Goal: Information Seeking & Learning: Compare options

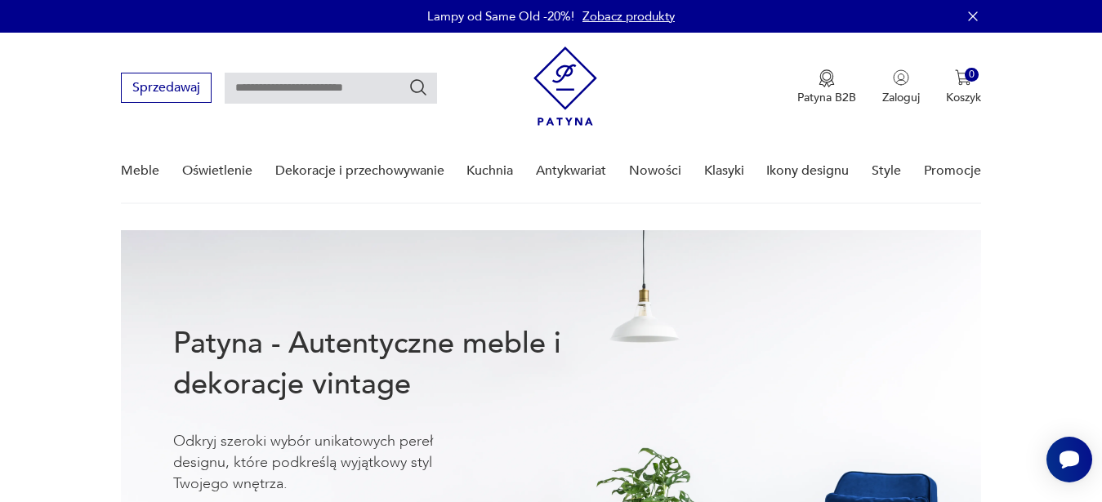
click at [986, 175] on nav "Sprzedawaj Patyna B2B Zaloguj 0 Koszyk Twój koszyk ( 0 ) Brak produktów w koszy…" at bounding box center [551, 118] width 1102 height 171
click at [973, 174] on link "Promocje" at bounding box center [952, 171] width 57 height 63
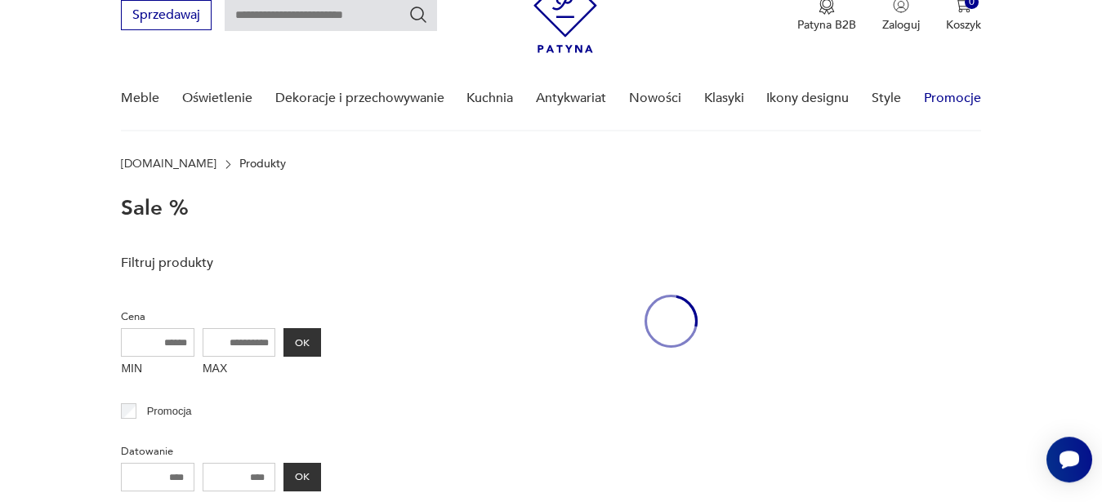
scroll to position [73, 0]
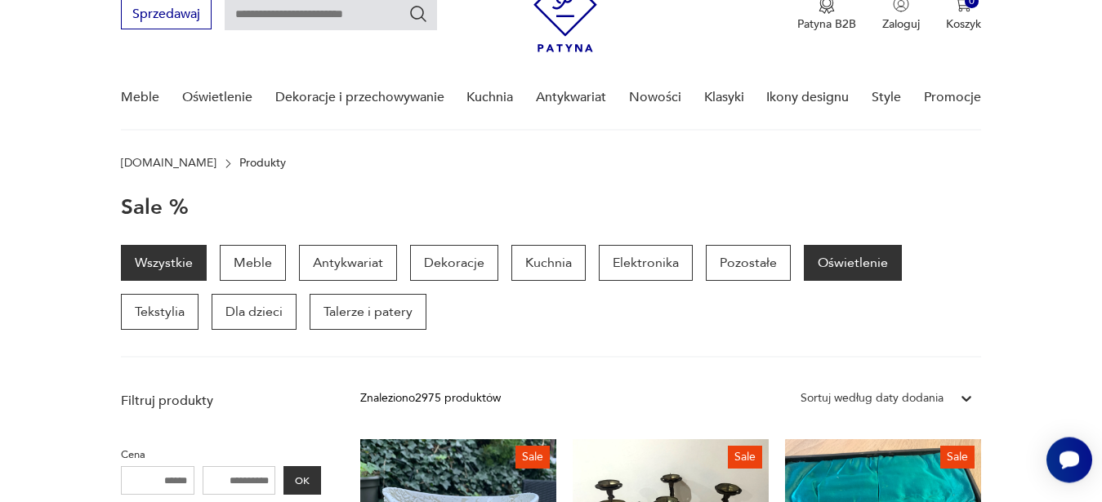
click at [829, 260] on p "Oświetlenie" at bounding box center [853, 263] width 98 height 36
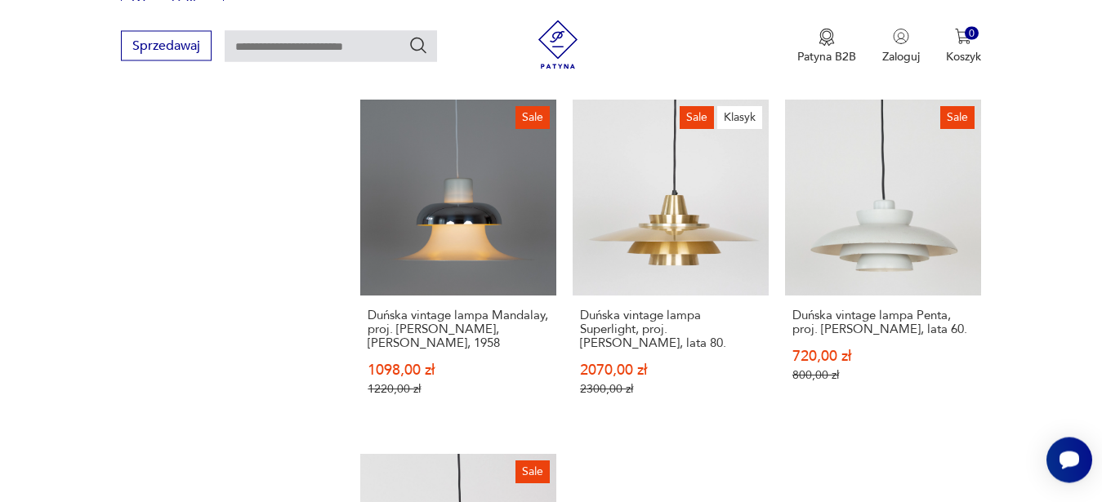
scroll to position [2447, 0]
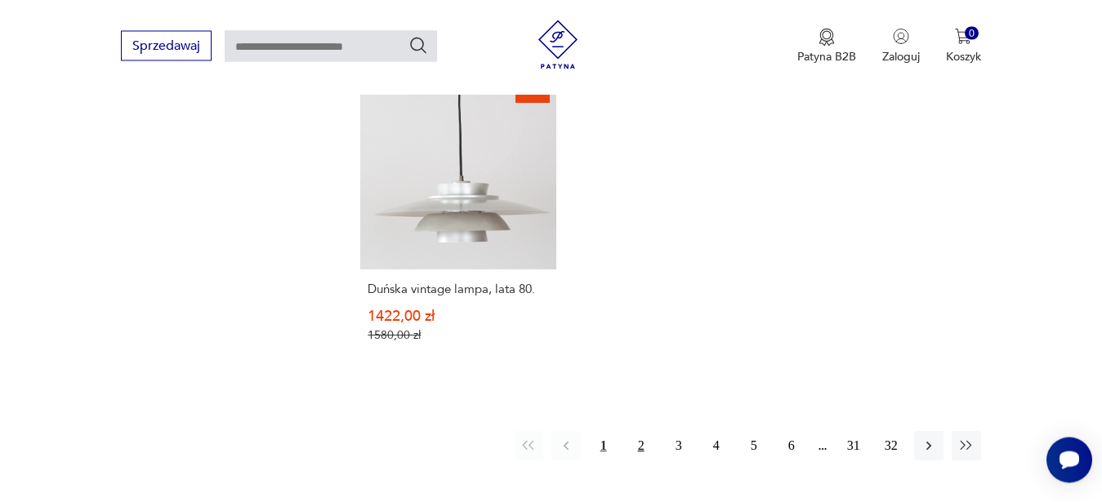
click at [646, 439] on button "2" at bounding box center [640, 445] width 29 height 29
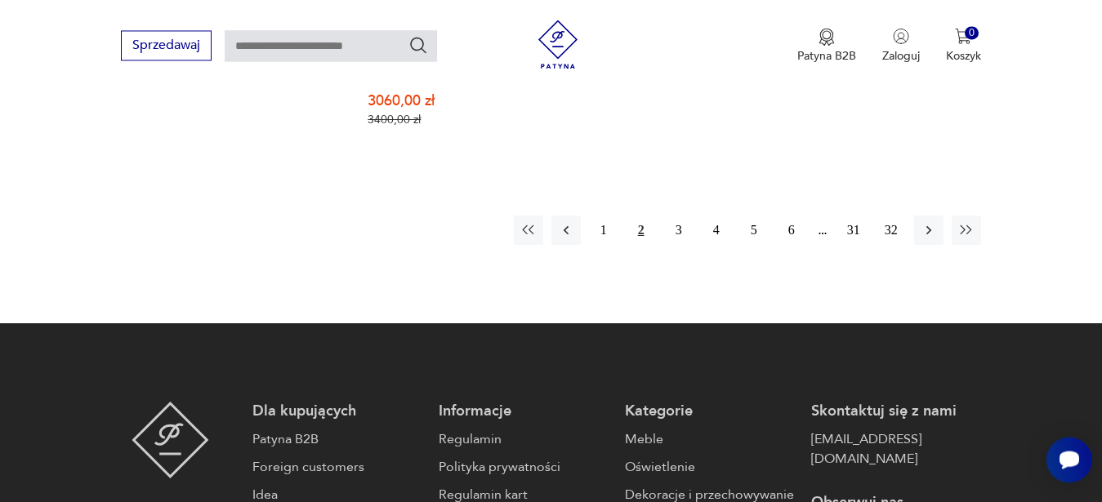
scroll to position [2707, 0]
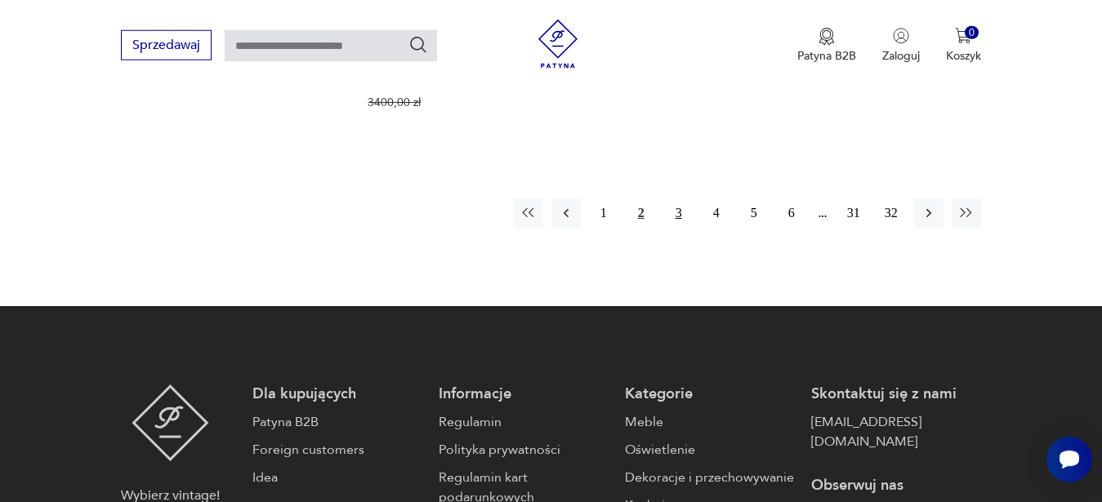
click at [679, 204] on button "3" at bounding box center [678, 212] width 29 height 29
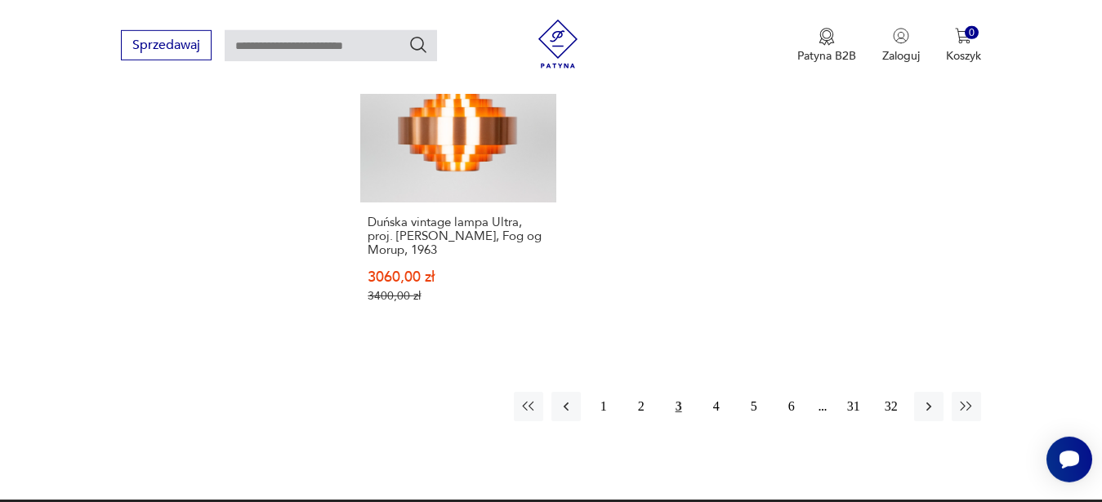
scroll to position [2528, 0]
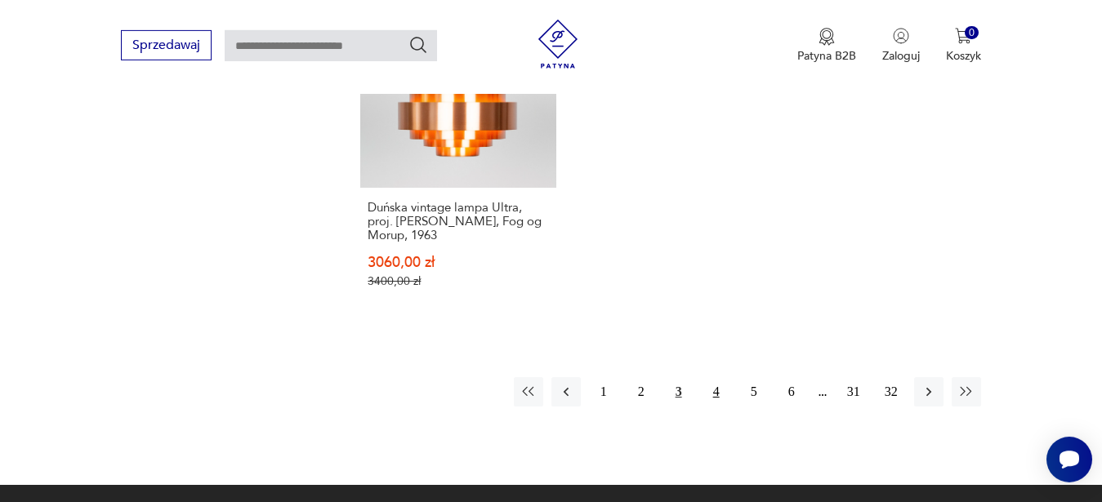
click at [719, 377] on button "4" at bounding box center [715, 391] width 29 height 29
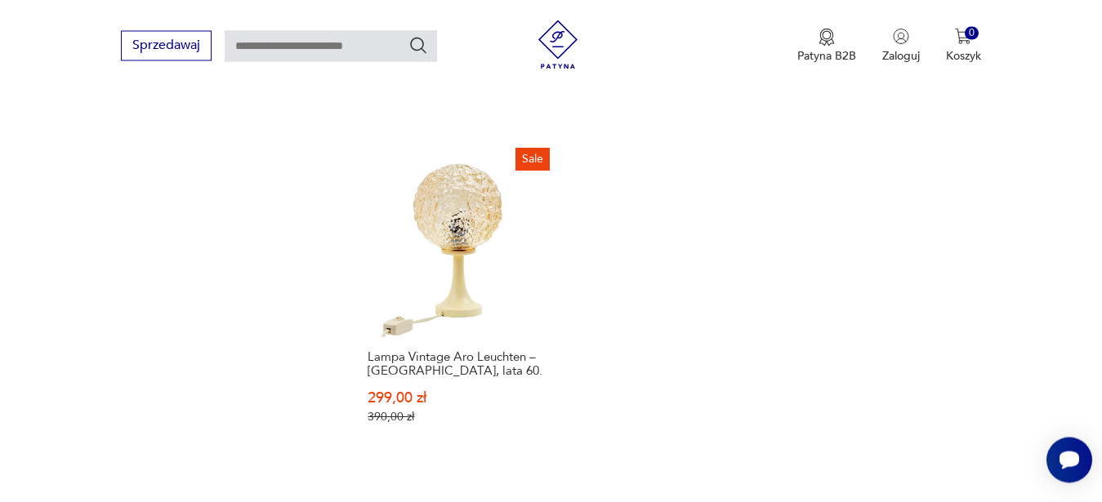
scroll to position [2464, 0]
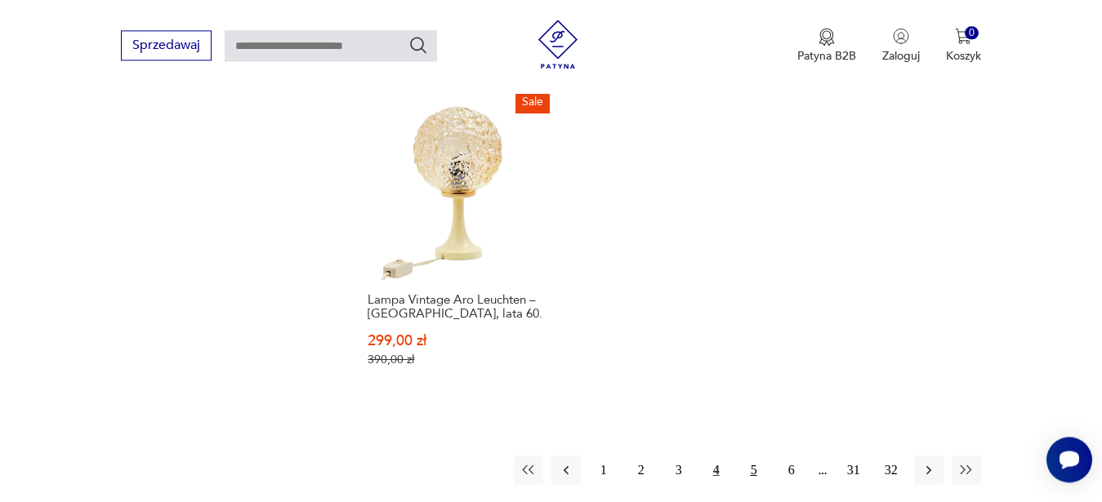
click at [749, 456] on button "5" at bounding box center [753, 470] width 29 height 29
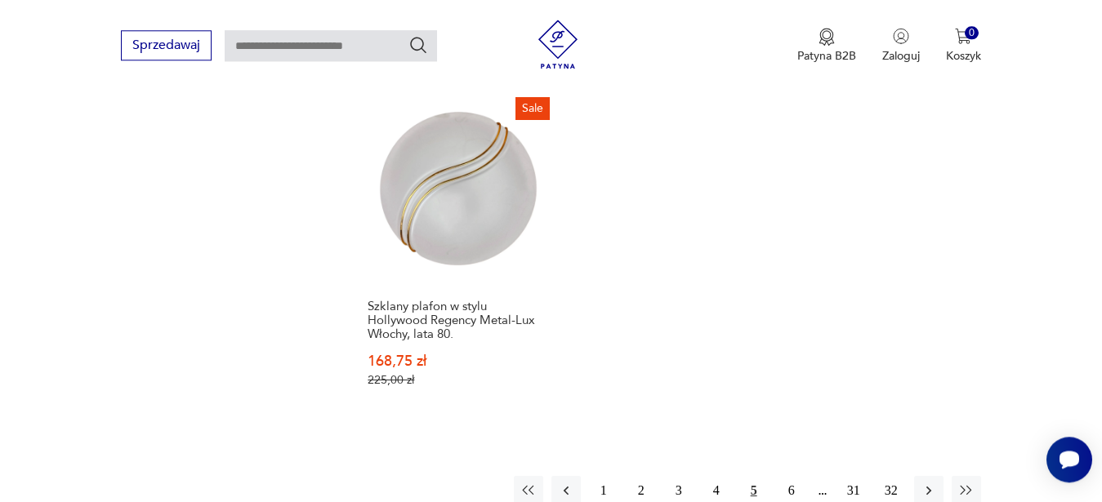
scroll to position [2495, 0]
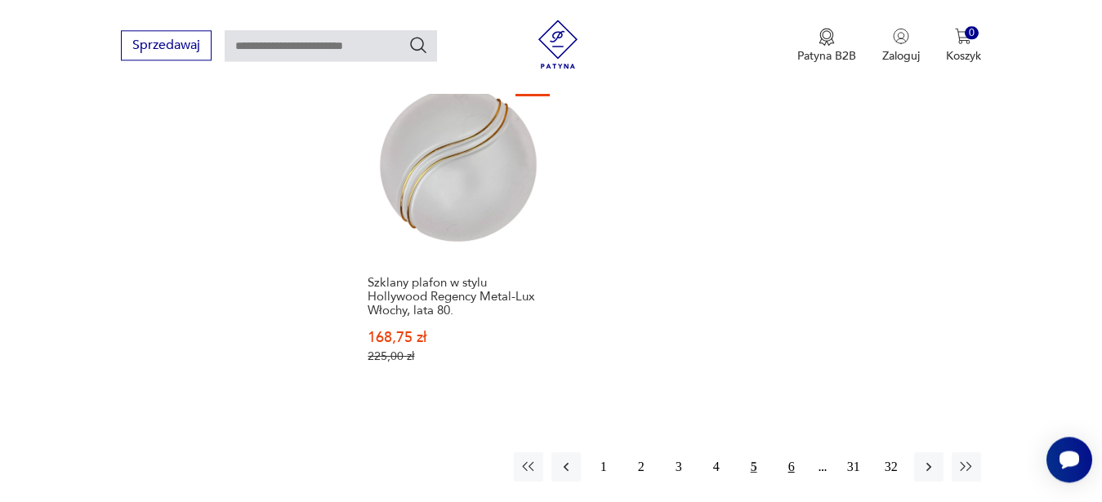
click at [791, 452] on button "6" at bounding box center [791, 466] width 29 height 29
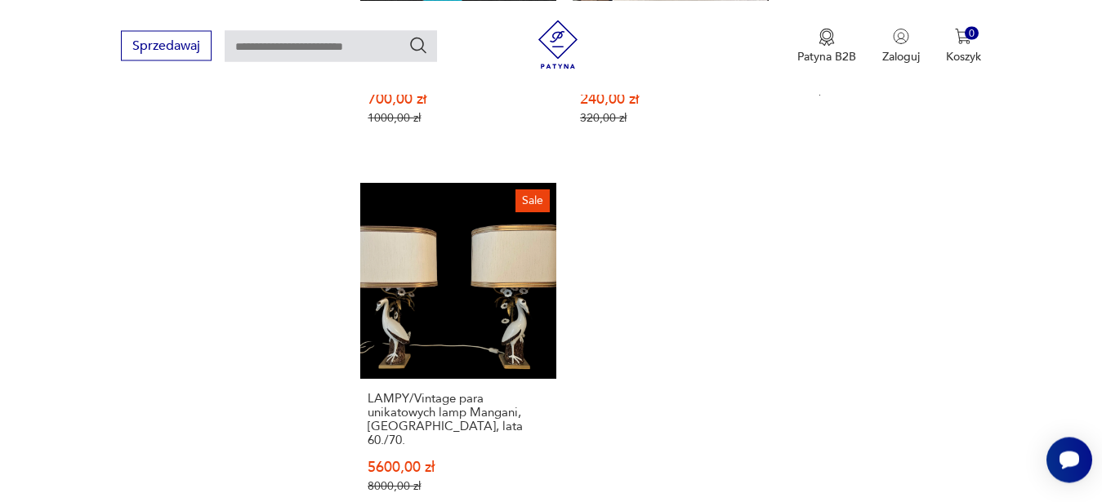
scroll to position [2718, 0]
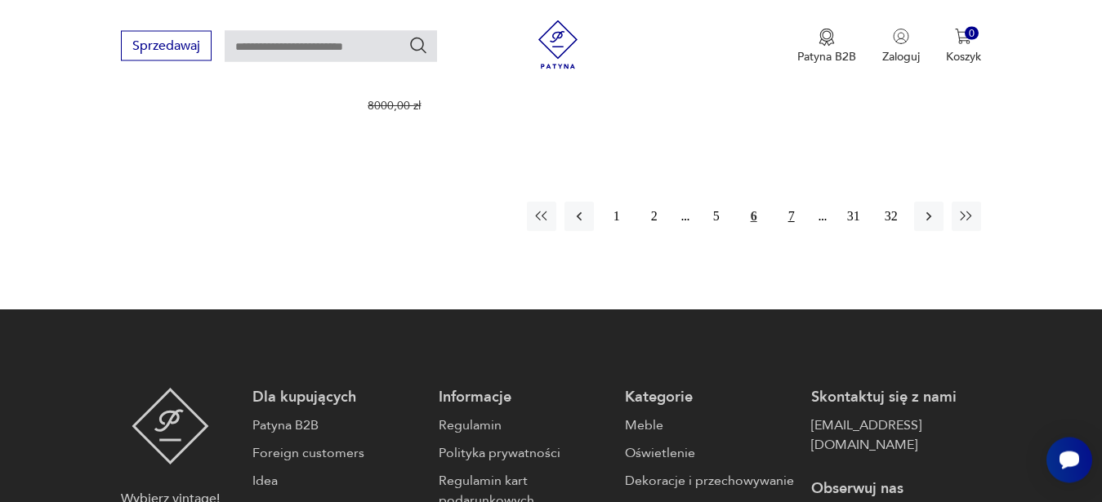
click at [789, 202] on button "7" at bounding box center [791, 216] width 29 height 29
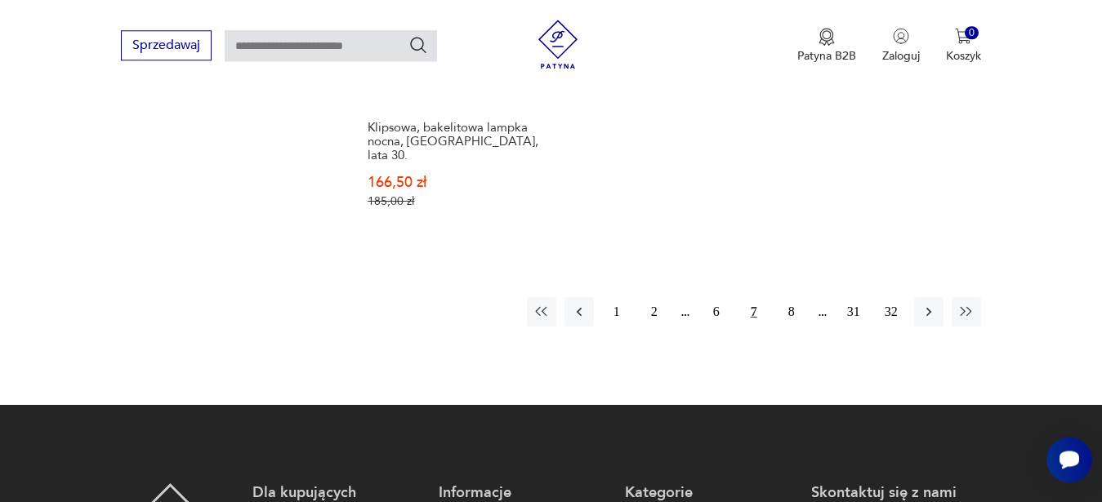
scroll to position [2642, 0]
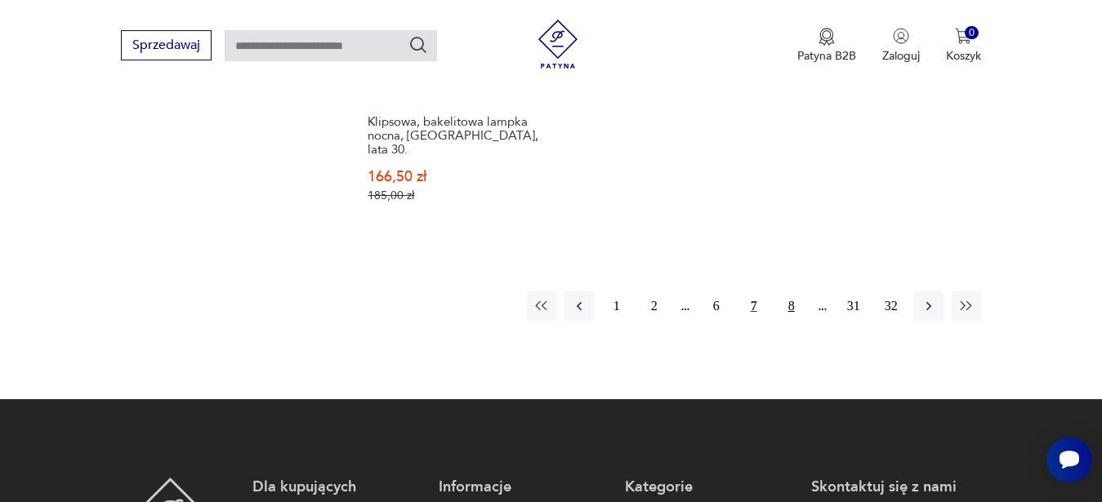
click at [795, 292] on button "8" at bounding box center [791, 306] width 29 height 29
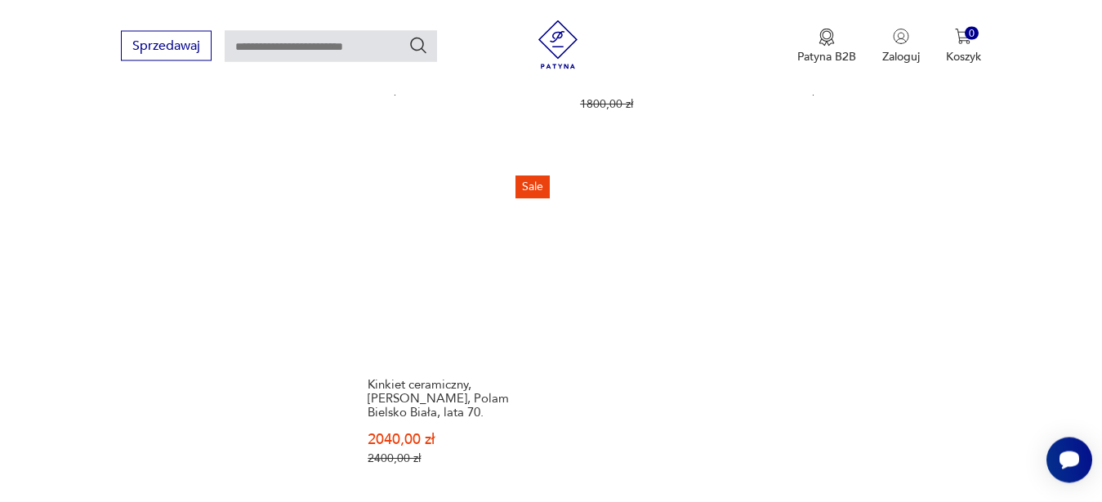
scroll to position [2718, 0]
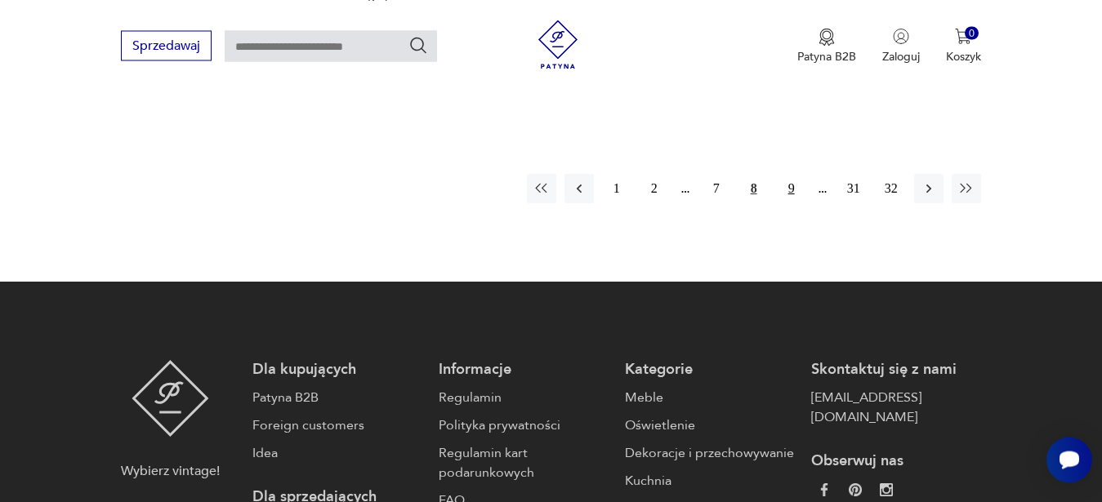
click at [790, 174] on button "9" at bounding box center [791, 188] width 29 height 29
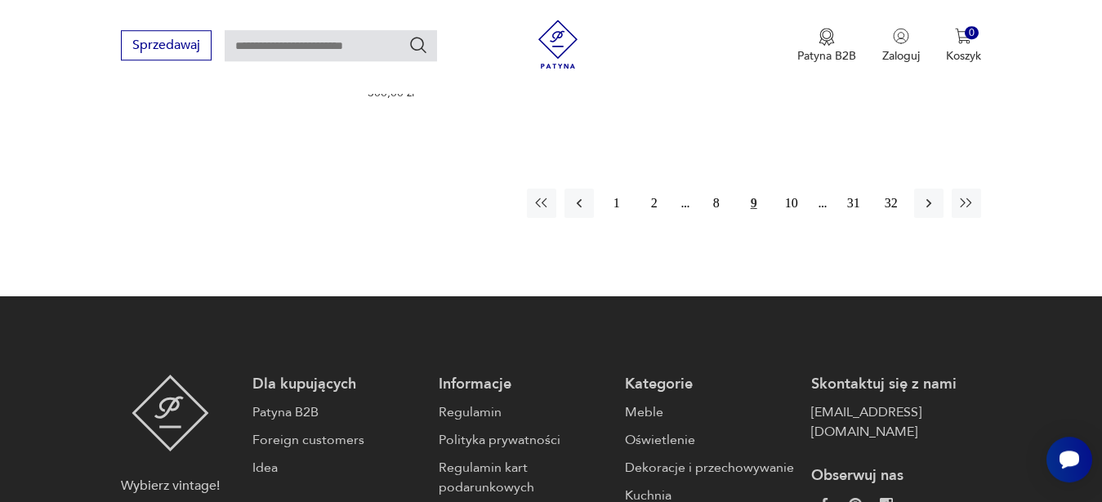
scroll to position [2718, 0]
click at [815, 188] on div "1 2 8 9 10 31 32" at bounding box center [754, 202] width 454 height 29
click at [790, 188] on button "10" at bounding box center [791, 202] width 29 height 29
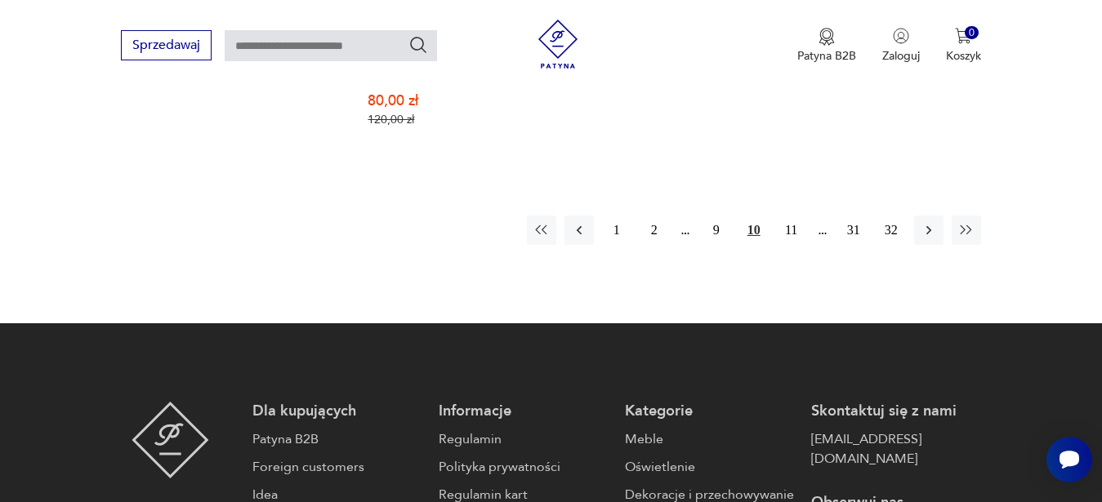
scroll to position [2718, 0]
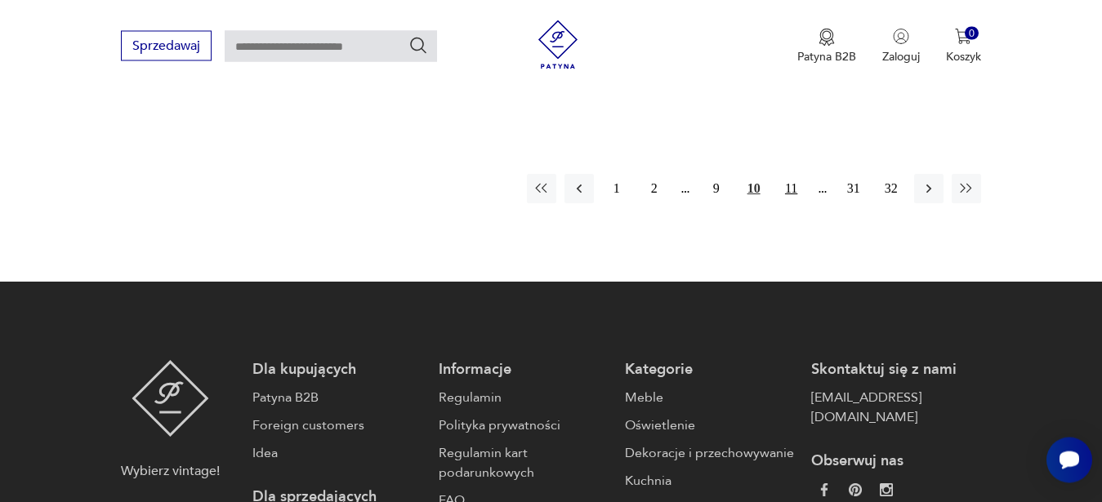
click at [790, 174] on button "11" at bounding box center [791, 188] width 29 height 29
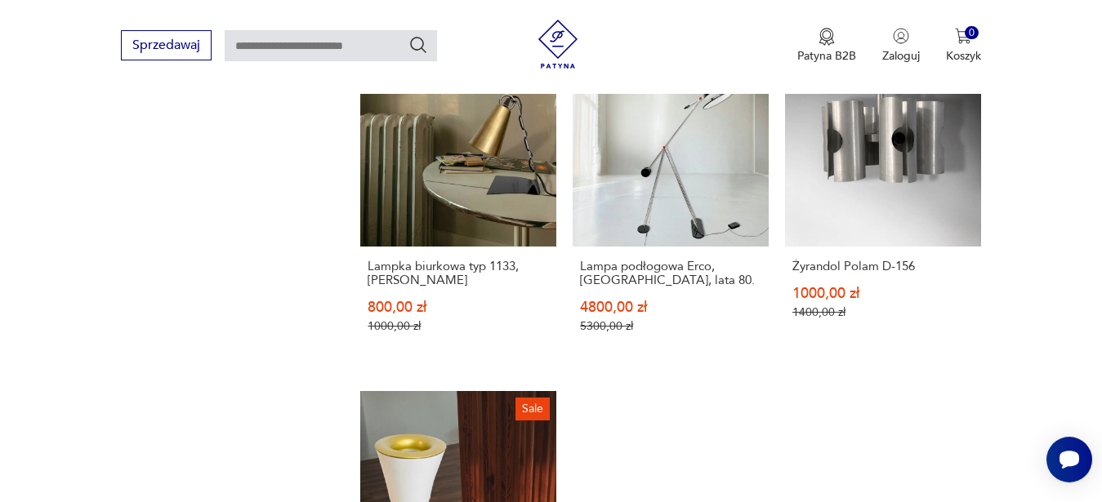
scroll to position [2496, 0]
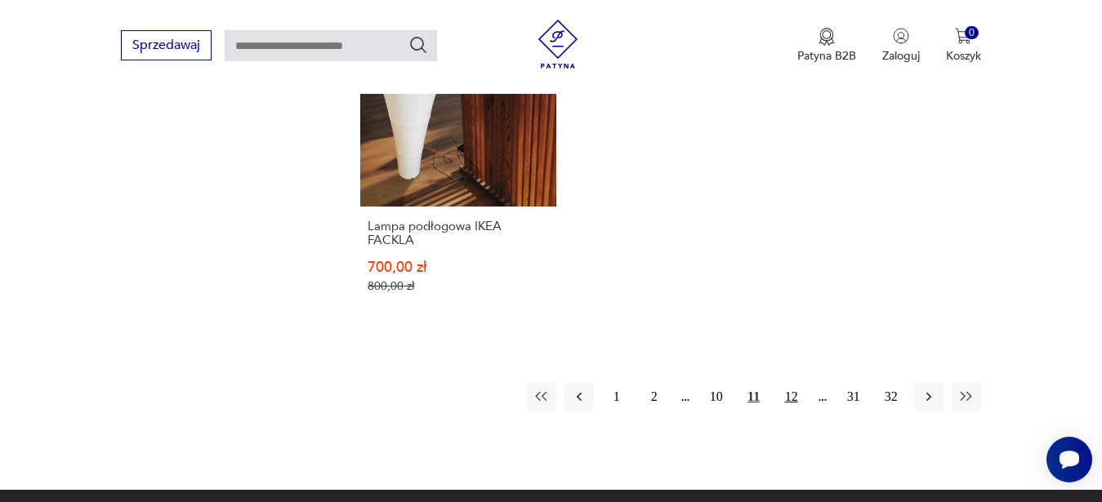
click at [788, 382] on button "12" at bounding box center [791, 396] width 29 height 29
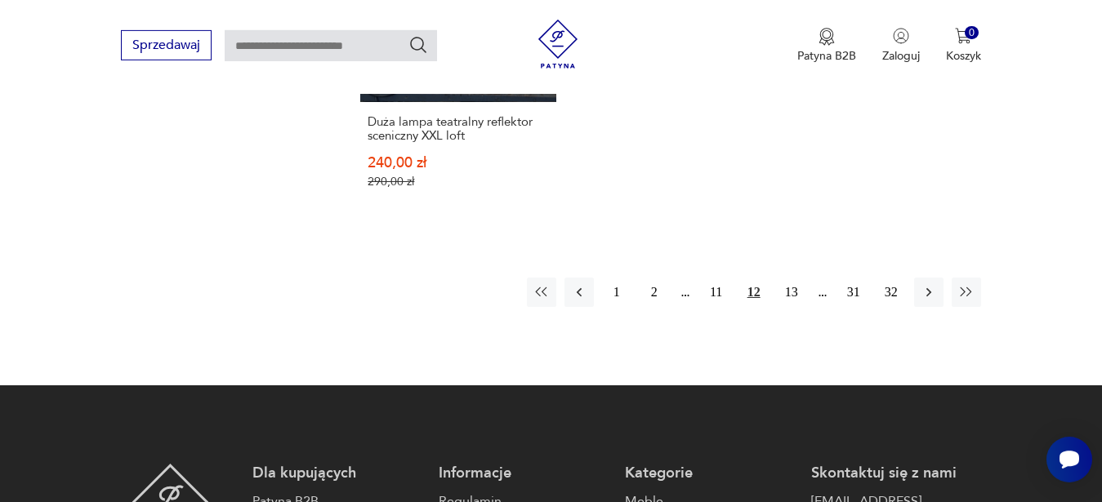
scroll to position [2649, 0]
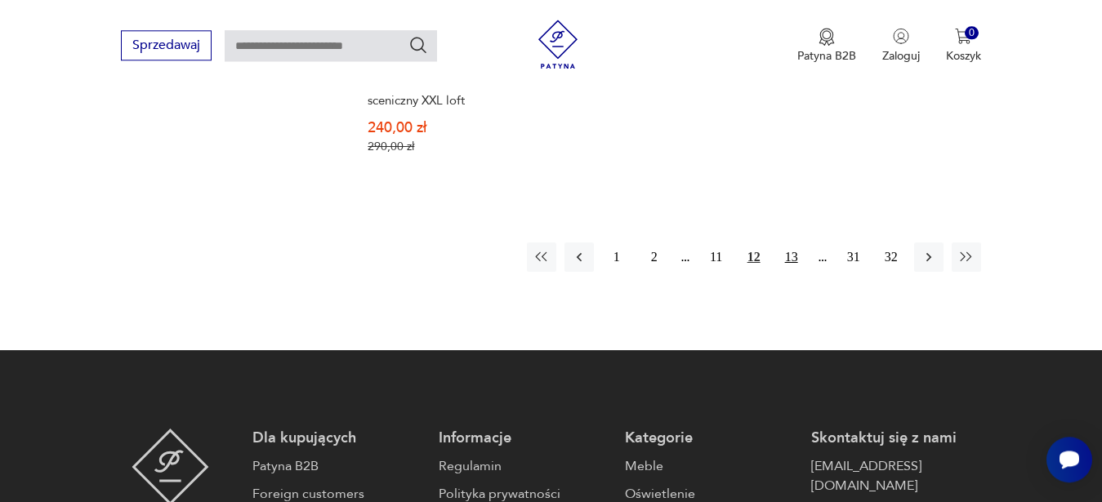
click at [792, 243] on button "13" at bounding box center [791, 257] width 29 height 29
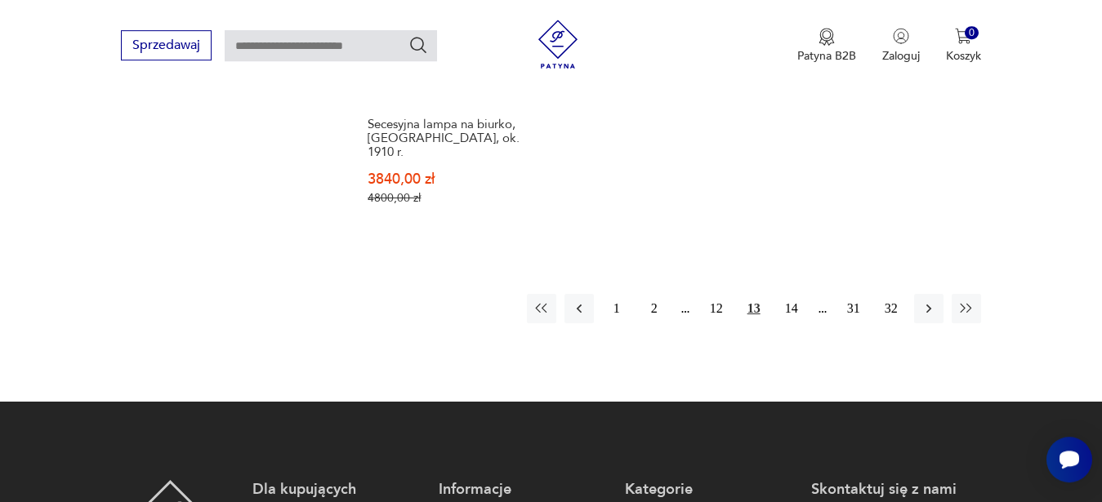
scroll to position [2610, 0]
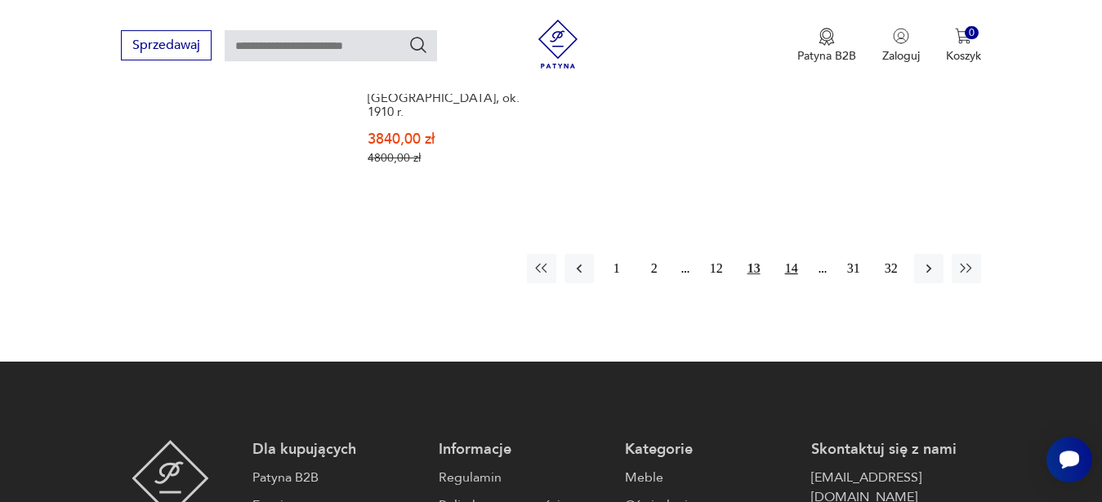
click at [786, 254] on button "14" at bounding box center [791, 268] width 29 height 29
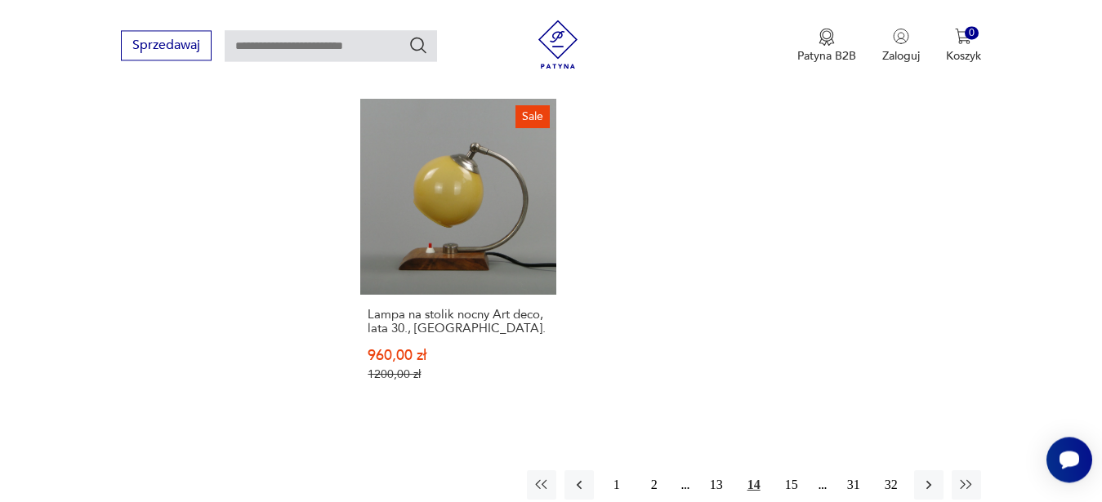
scroll to position [2403, 0]
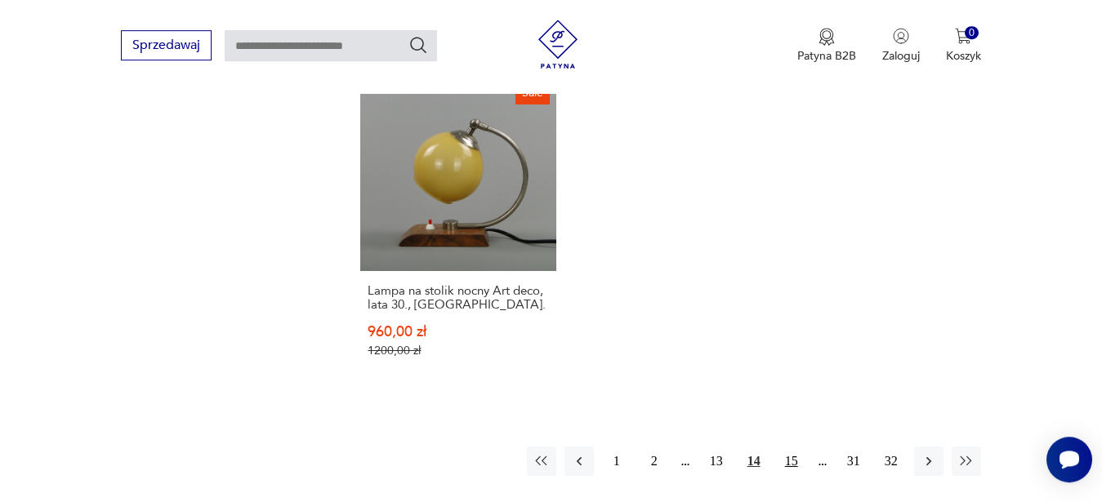
click at [788, 447] on button "15" at bounding box center [791, 461] width 29 height 29
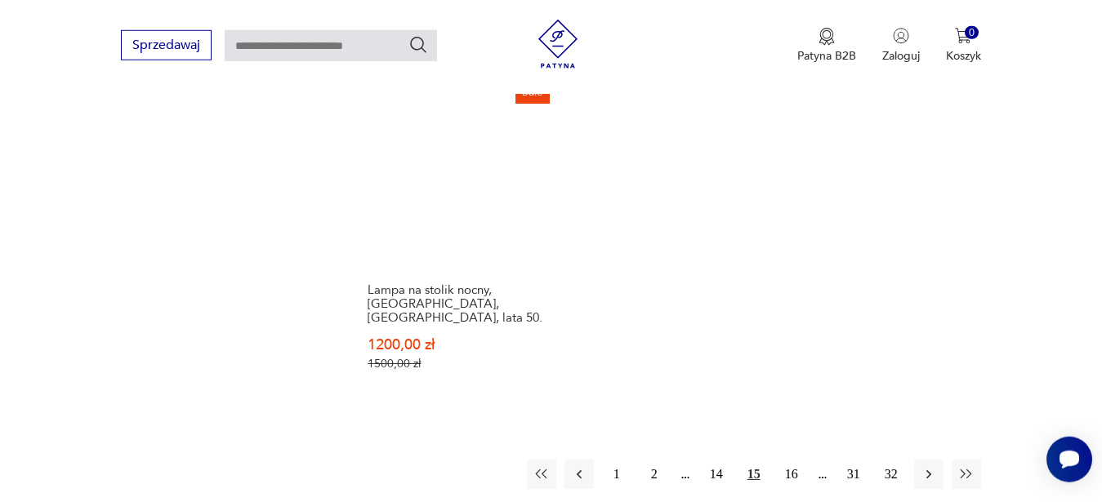
scroll to position [2415, 0]
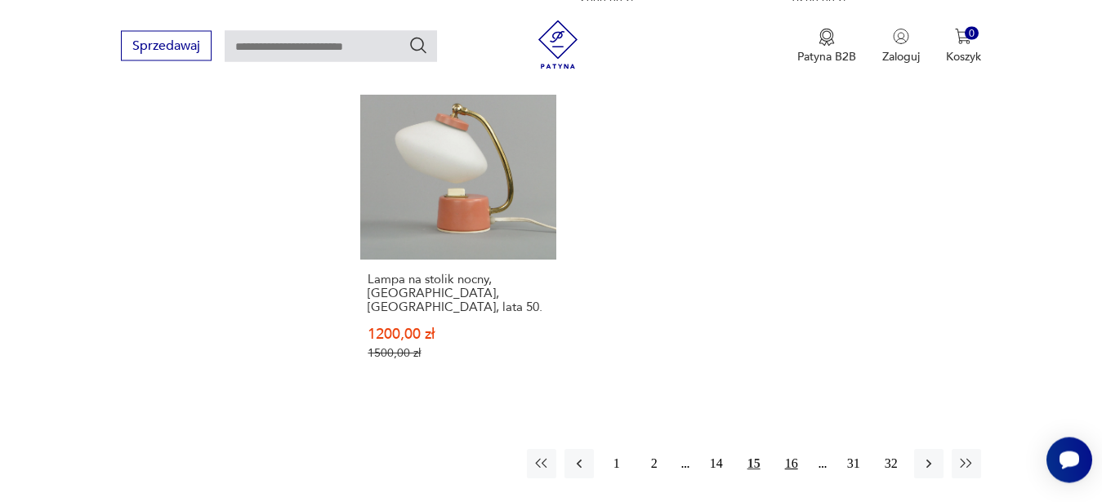
click at [790, 449] on button "16" at bounding box center [791, 463] width 29 height 29
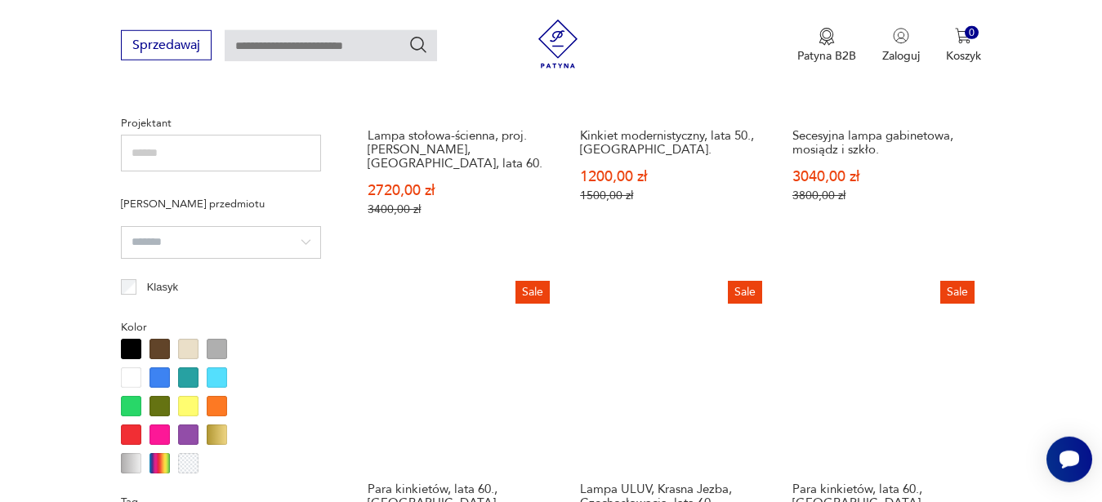
scroll to position [1195, 0]
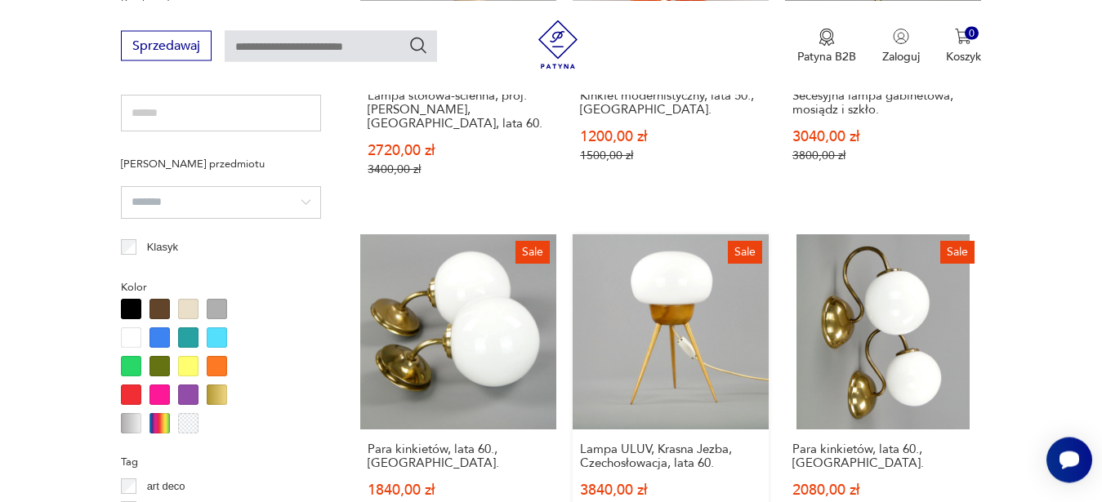
click at [666, 309] on link "Sale Lampa ULUV, Krasna Jezba, Czechosłowacja, lata 60. 3840,00 zł 4800,00 zł" at bounding box center [670, 391] width 196 height 314
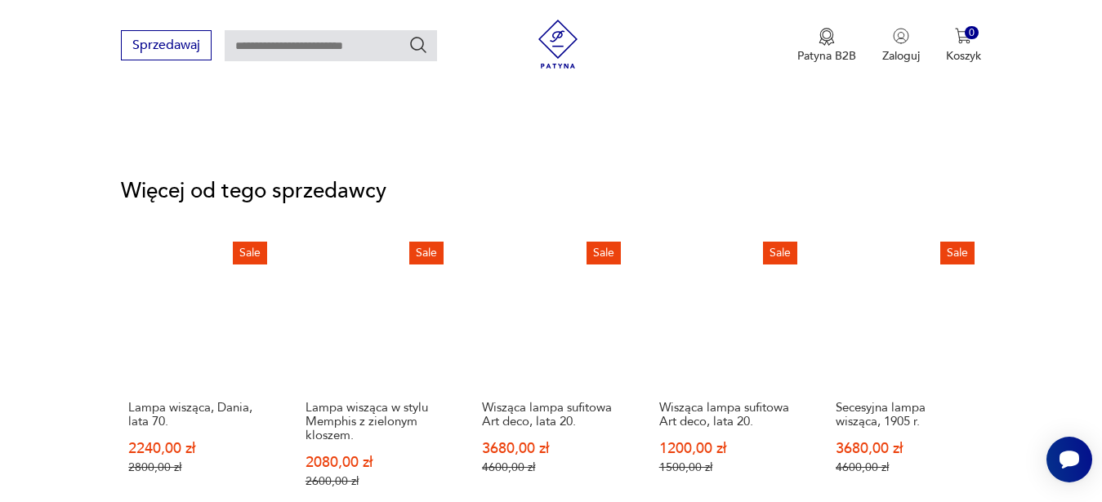
scroll to position [2377, 0]
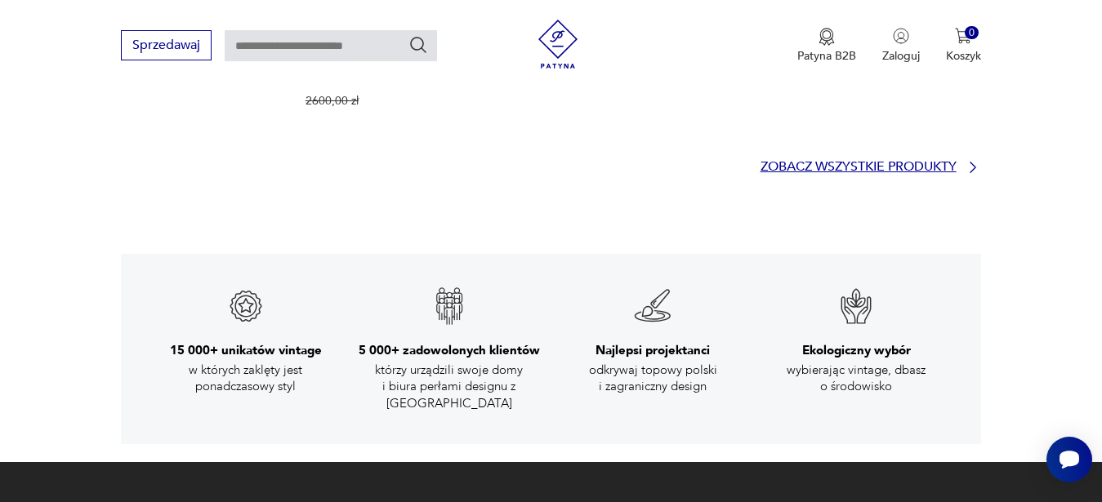
click at [940, 162] on p "Zobacz wszystkie produkty" at bounding box center [858, 167] width 196 height 11
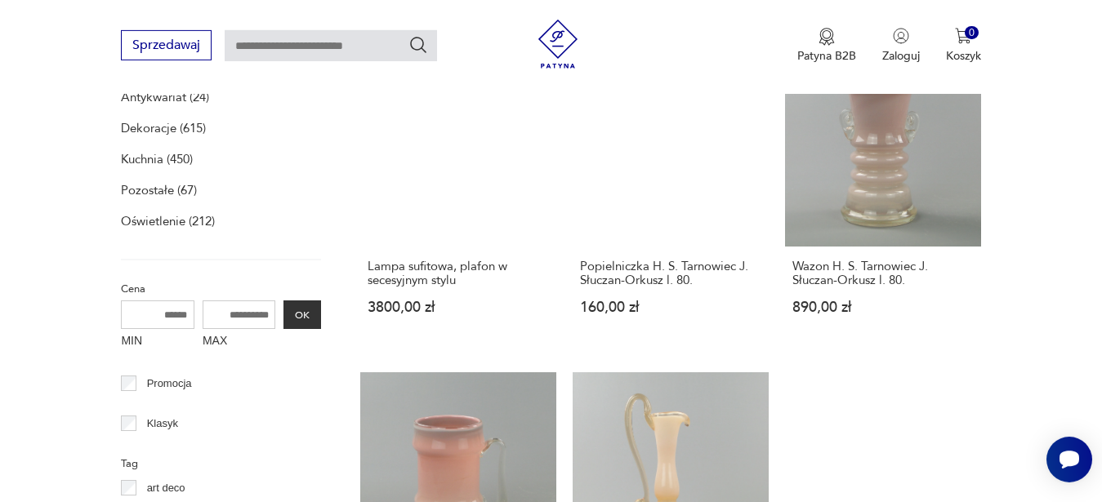
scroll to position [570, 0]
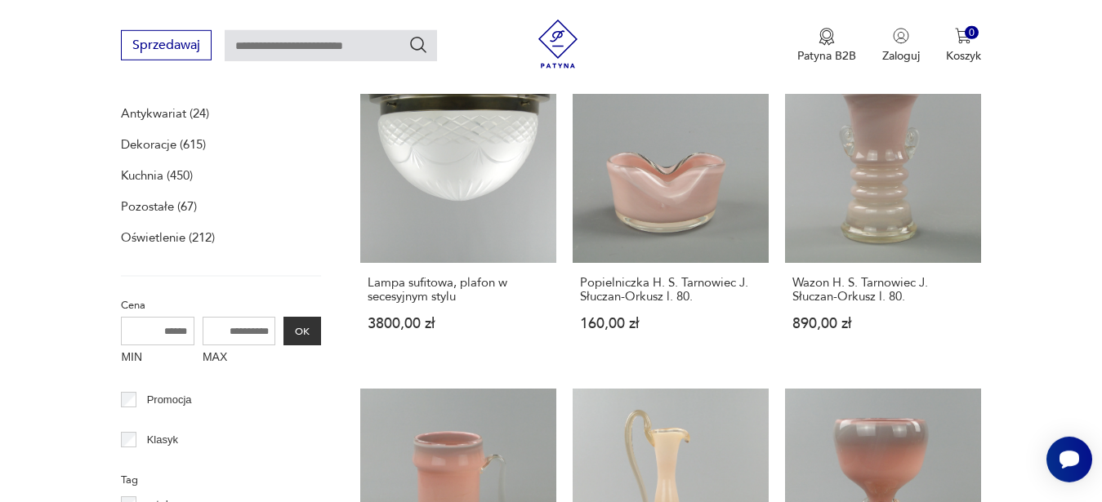
click at [148, 238] on p "Oświetlenie (212)" at bounding box center [168, 237] width 94 height 23
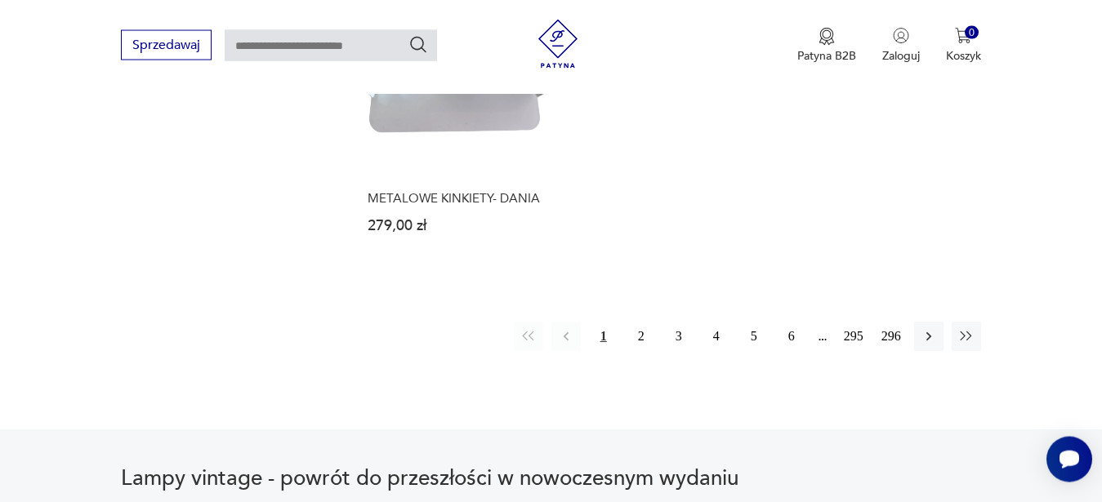
scroll to position [2391, 0]
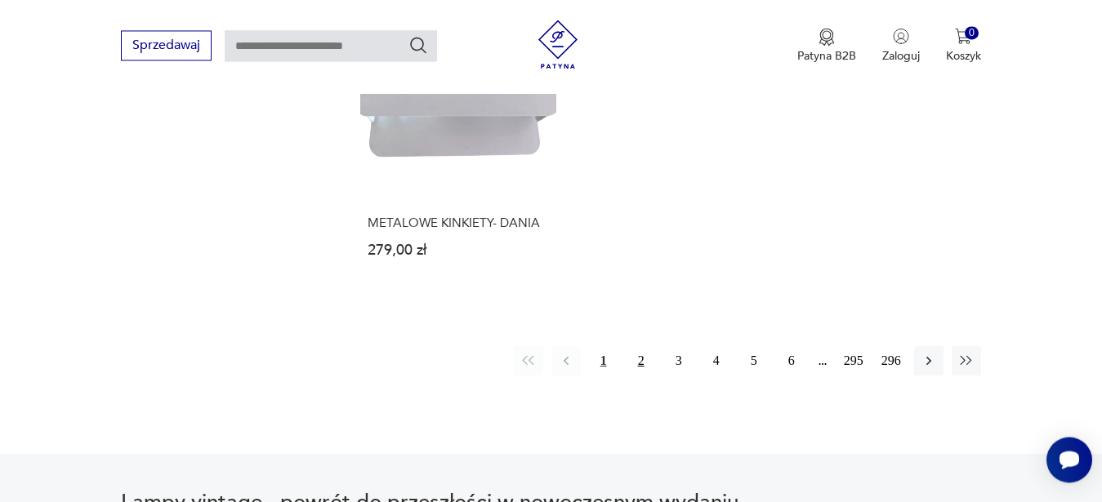
click at [643, 346] on button "2" at bounding box center [640, 360] width 29 height 29
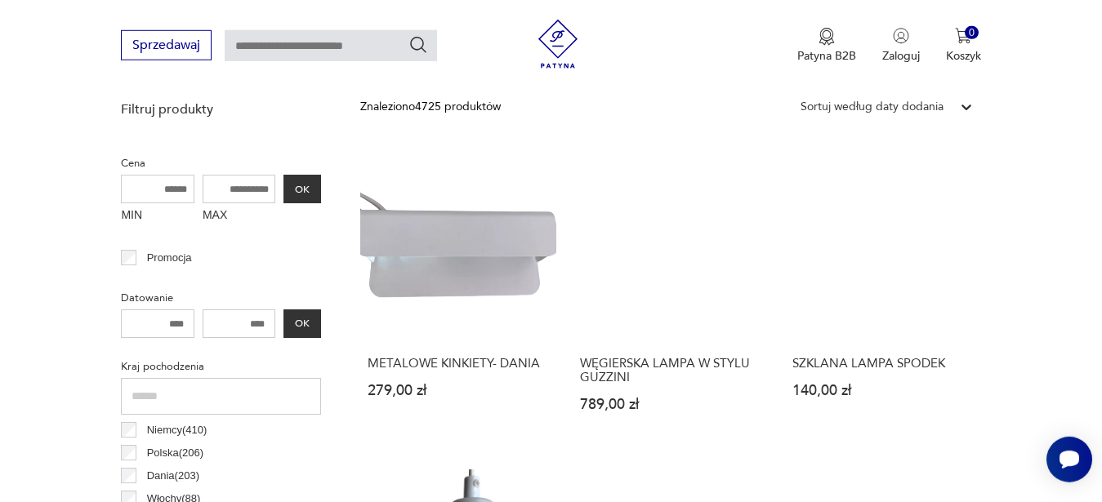
scroll to position [599, 0]
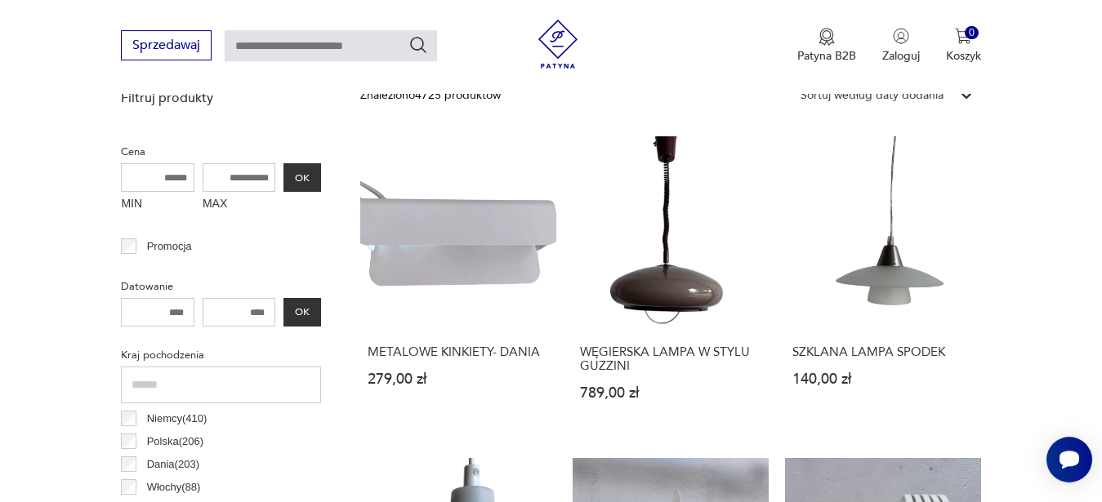
click at [167, 181] on input "MIN" at bounding box center [157, 177] width 73 height 29
type input "****"
click at [213, 180] on input "MAX" at bounding box center [239, 177] width 73 height 29
type input "****"
click at [317, 185] on button "OK" at bounding box center [302, 177] width 38 height 29
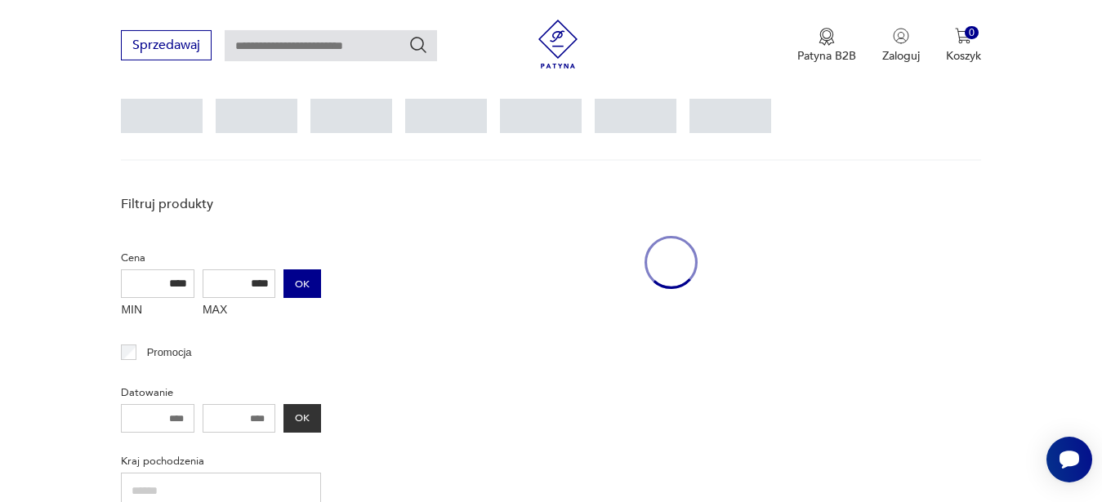
scroll to position [434, 0]
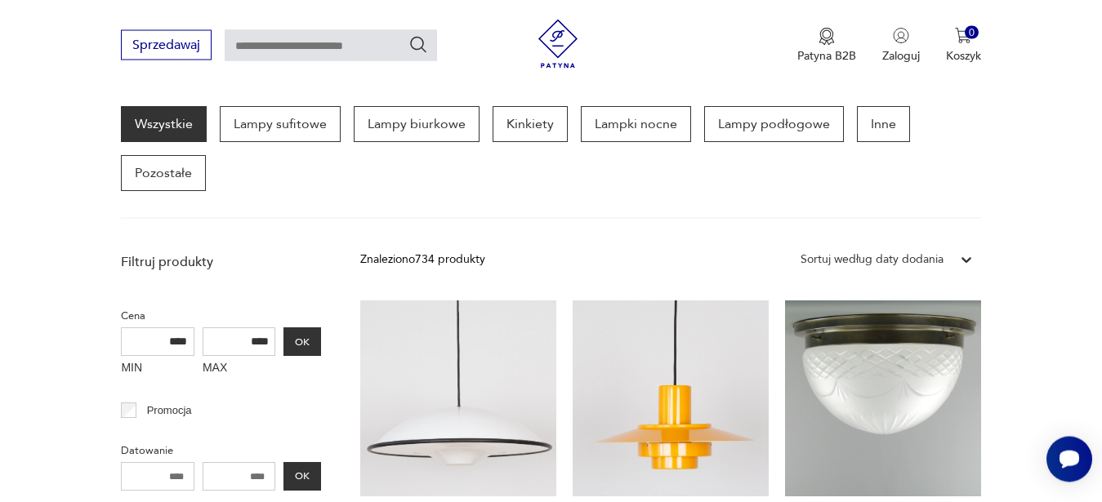
click at [850, 264] on div "Sortuj według daty dodania" at bounding box center [871, 261] width 143 height 18
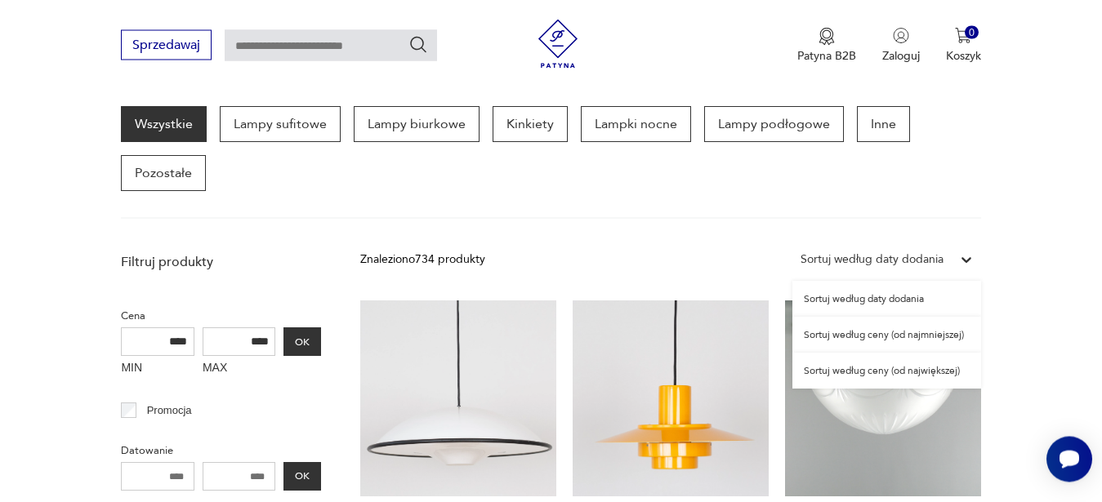
scroll to position [434, 0]
click at [846, 336] on div "Sortuj według ceny (od najmniejszej)" at bounding box center [886, 335] width 189 height 36
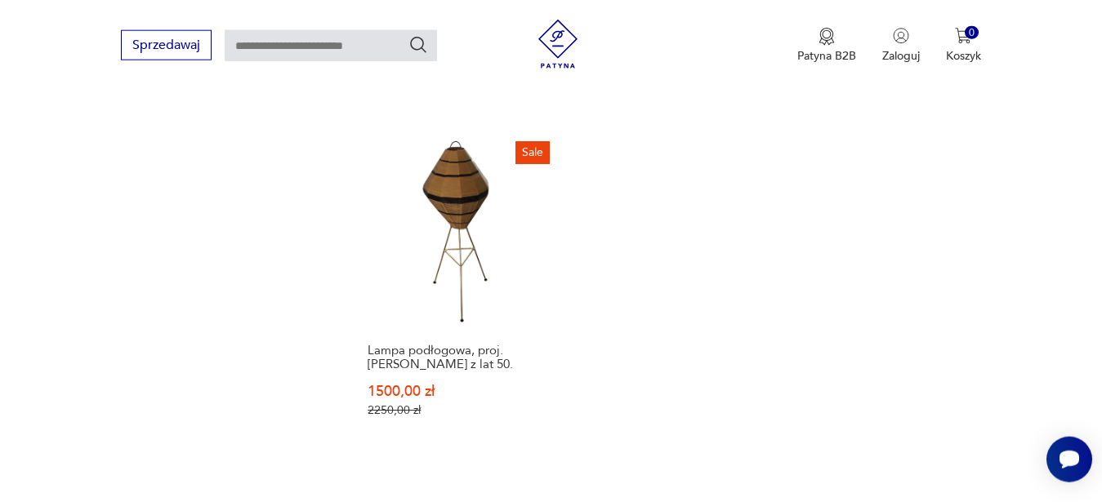
scroll to position [2272, 0]
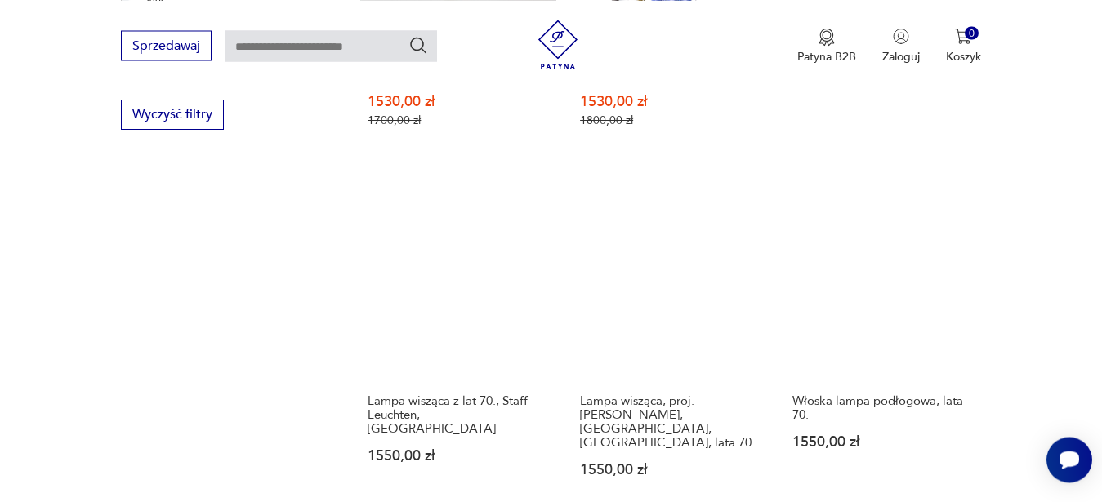
scroll to position [2337, 0]
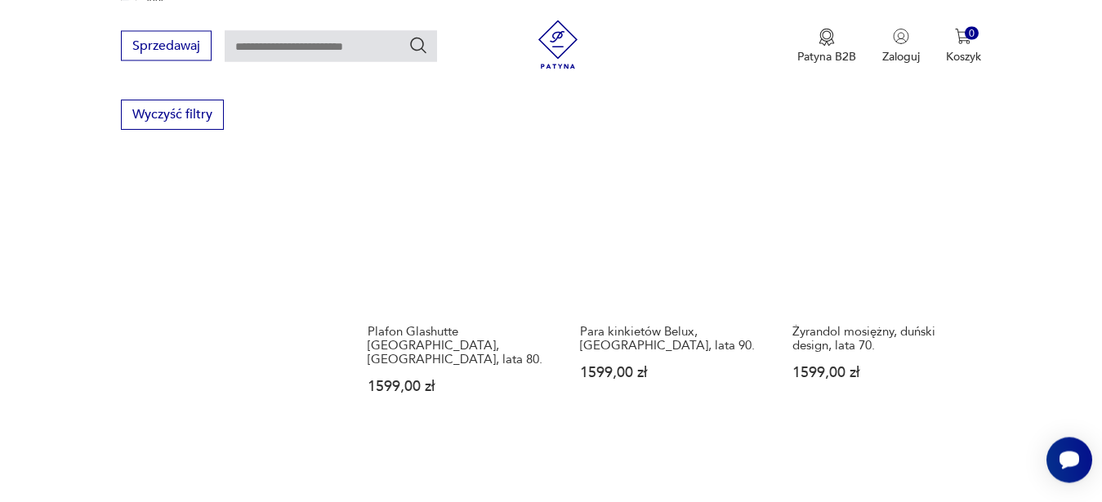
scroll to position [2337, 0]
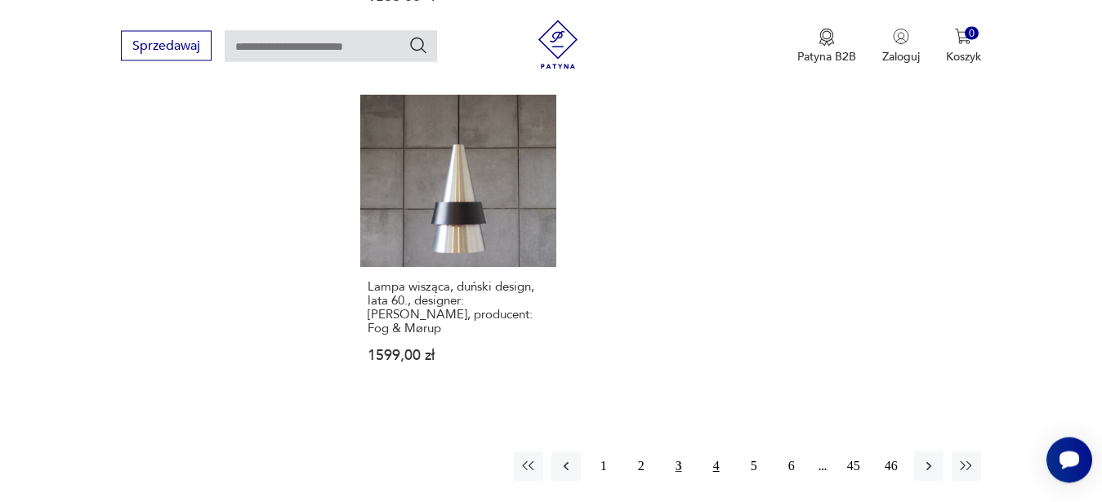
click at [722, 452] on button "4" at bounding box center [715, 466] width 29 height 29
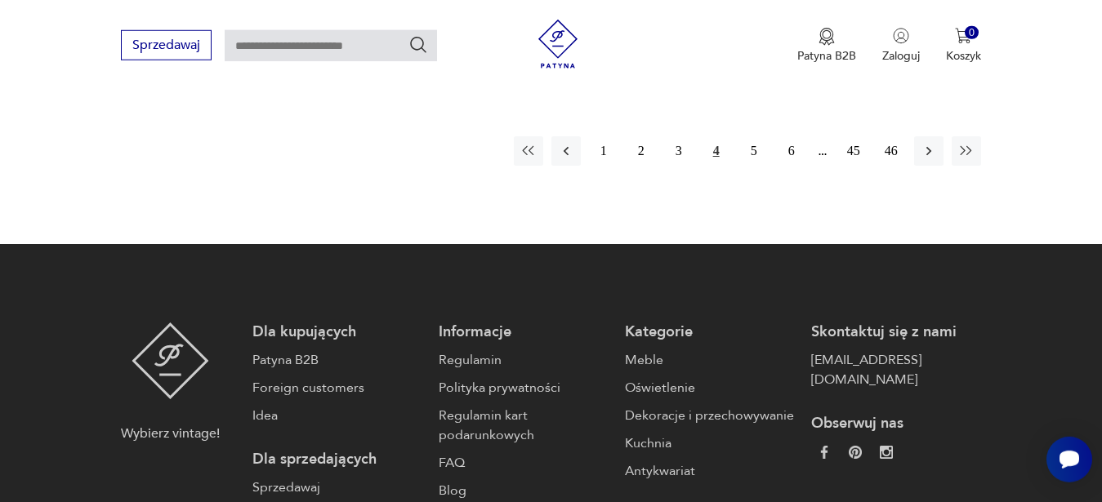
scroll to position [2651, 0]
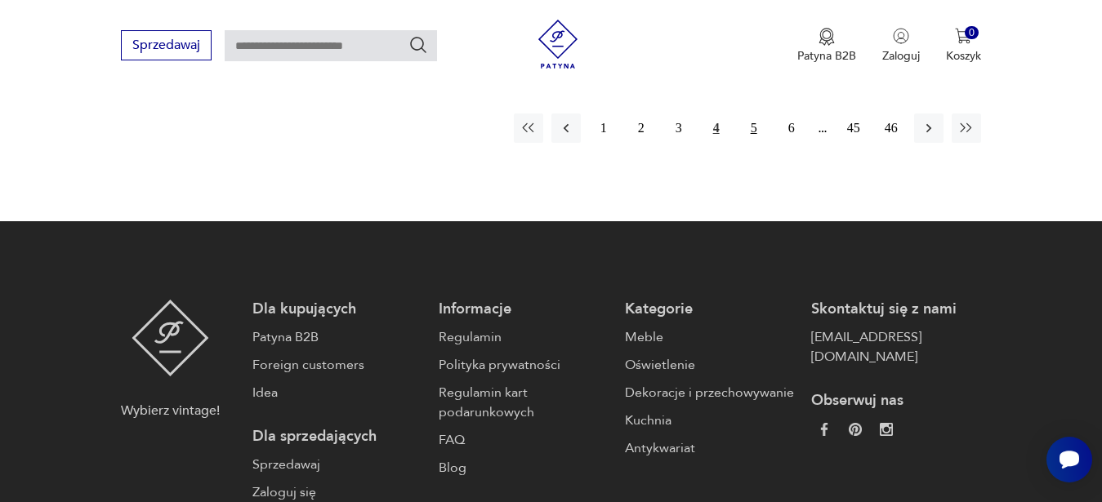
click at [755, 115] on button "5" at bounding box center [753, 128] width 29 height 29
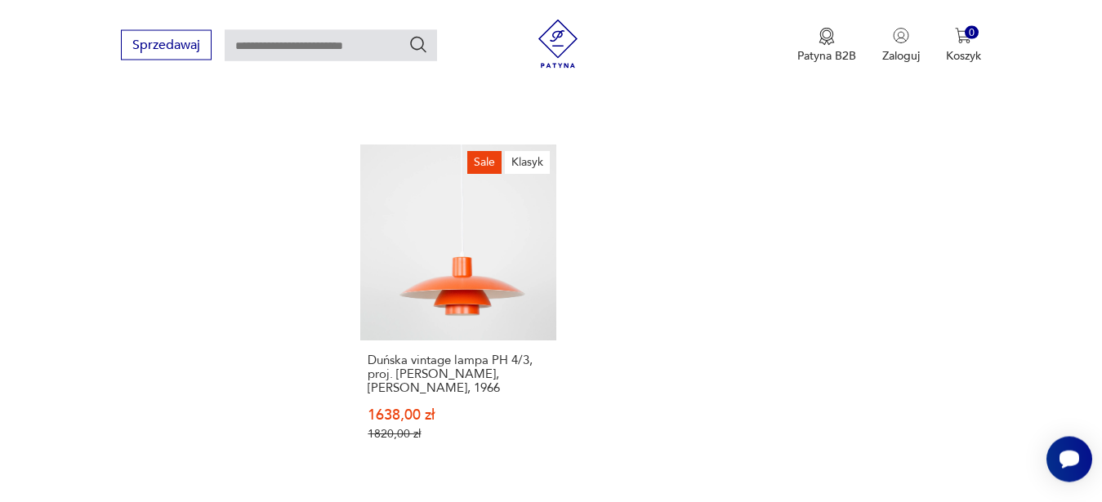
scroll to position [2362, 0]
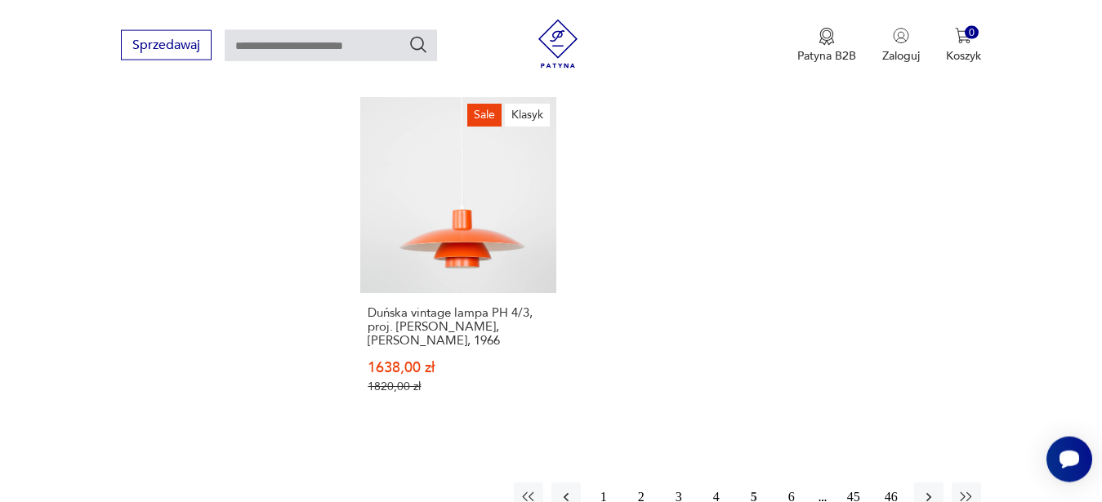
click at [786, 483] on button "6" at bounding box center [791, 497] width 29 height 29
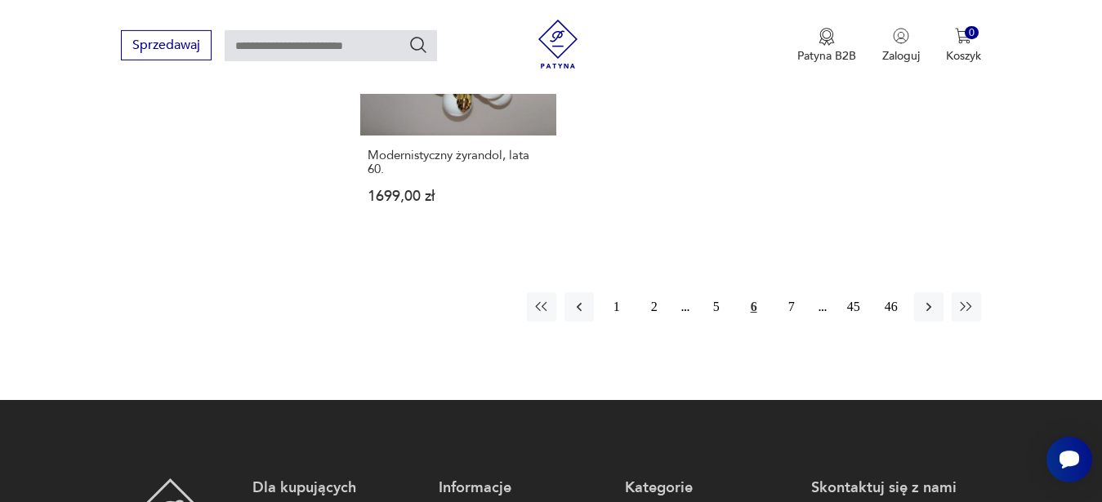
scroll to position [2531, 0]
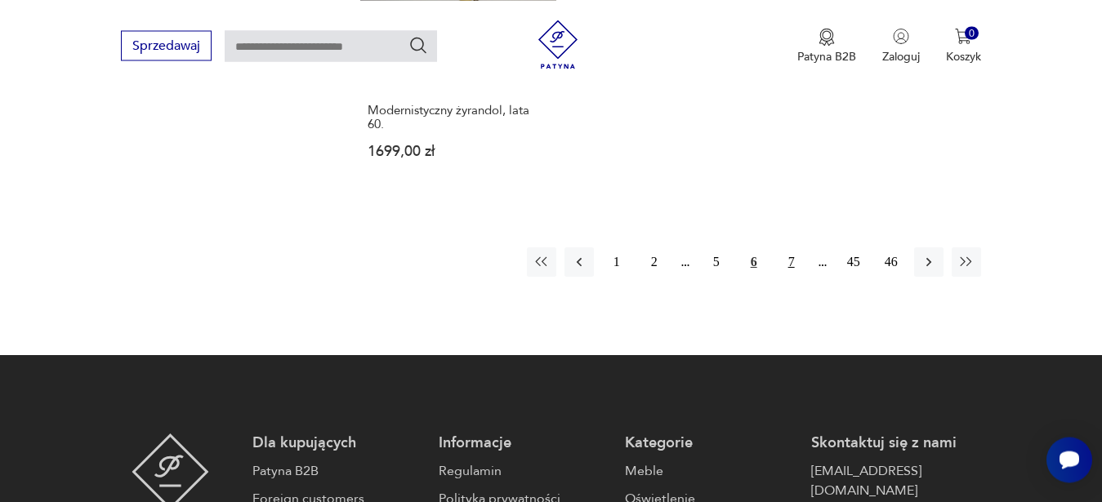
click at [795, 247] on button "7" at bounding box center [791, 261] width 29 height 29
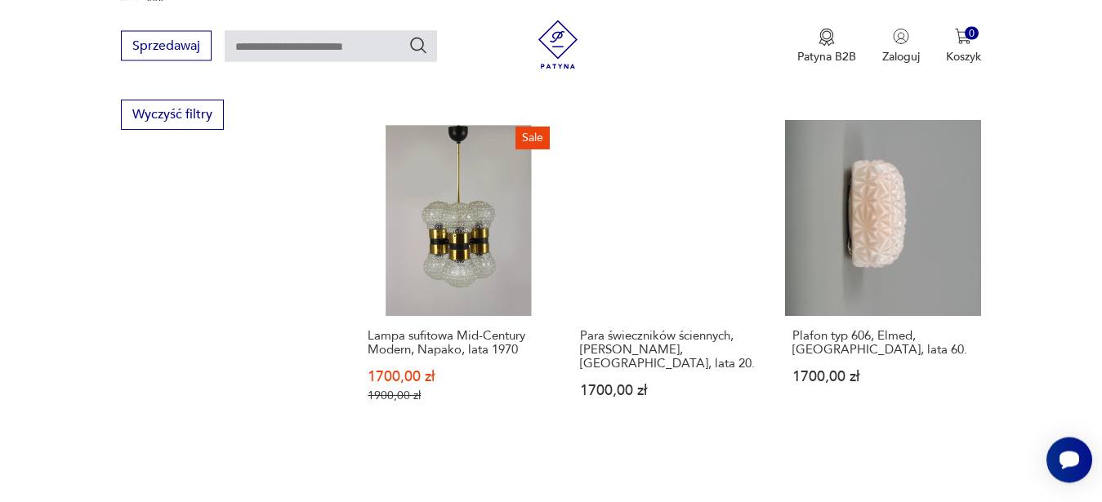
scroll to position [2337, 0]
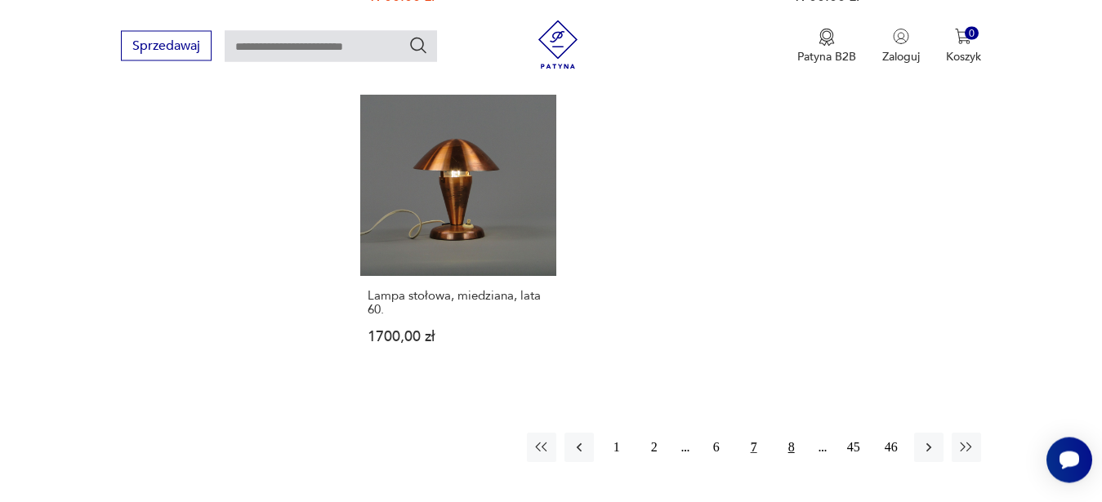
click at [789, 434] on button "8" at bounding box center [791, 447] width 29 height 29
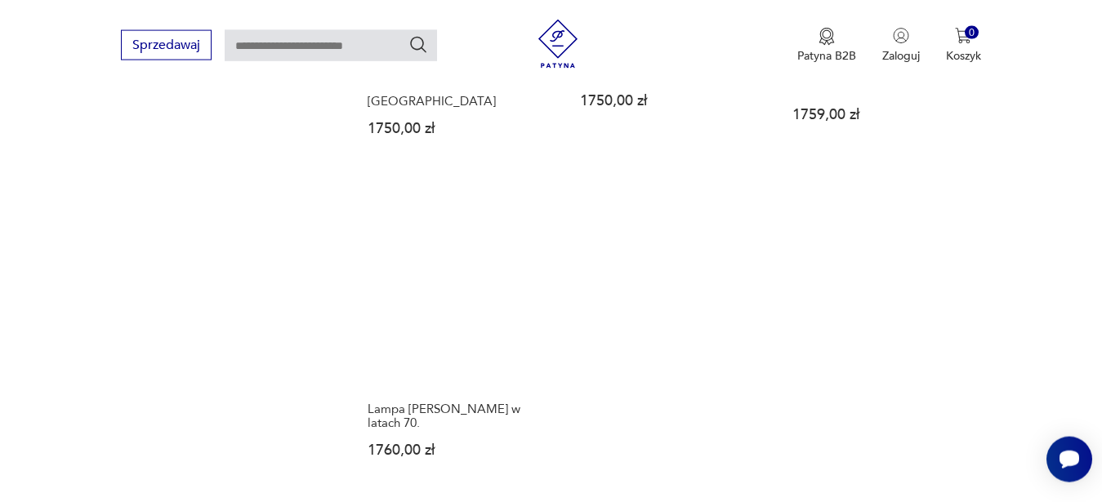
scroll to position [2337, 0]
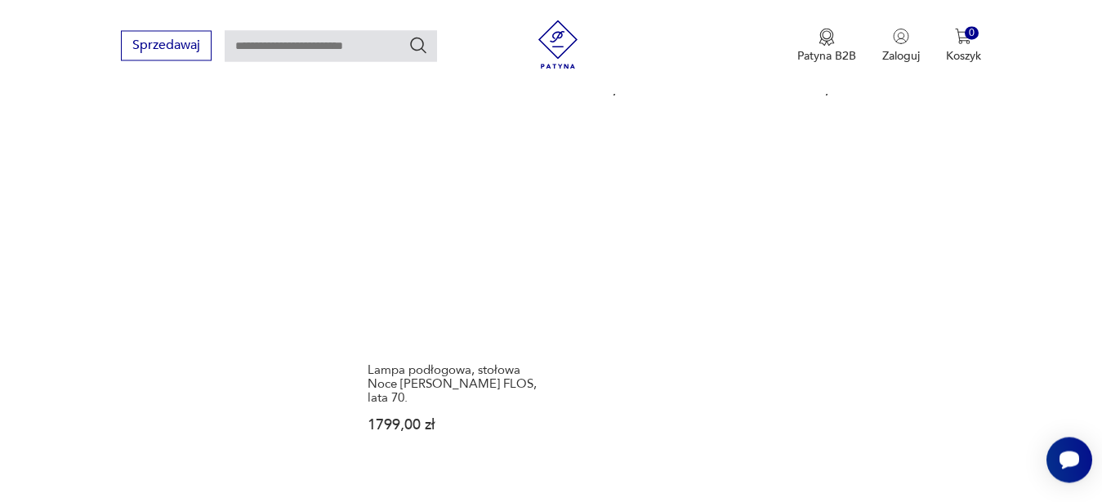
scroll to position [2337, 0]
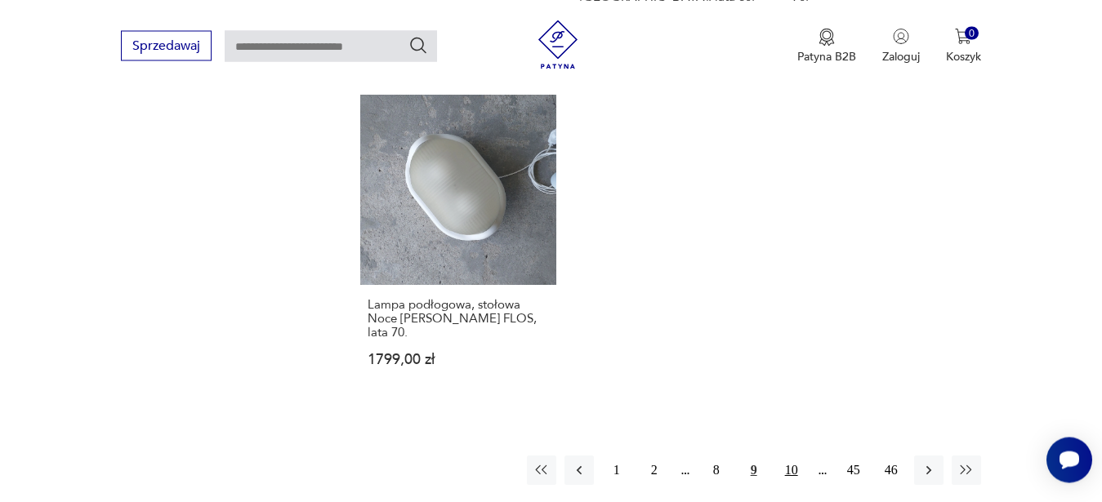
click at [785, 456] on button "10" at bounding box center [791, 470] width 29 height 29
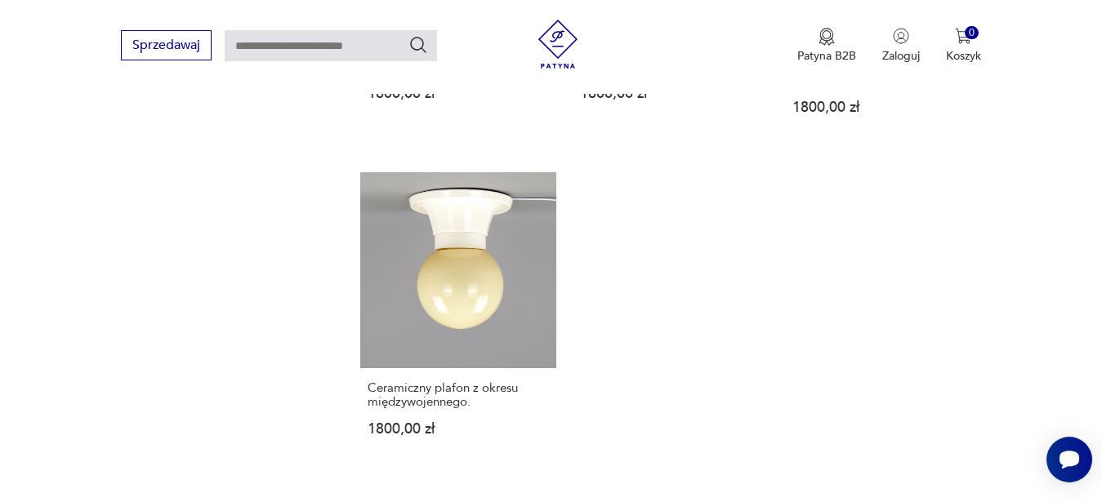
scroll to position [2406, 0]
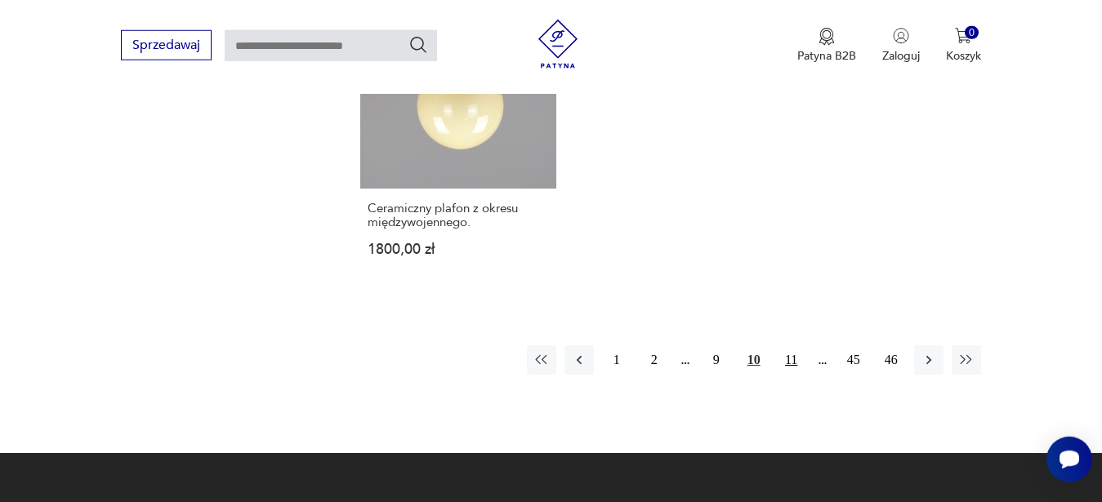
click at [789, 345] on button "11" at bounding box center [791, 359] width 29 height 29
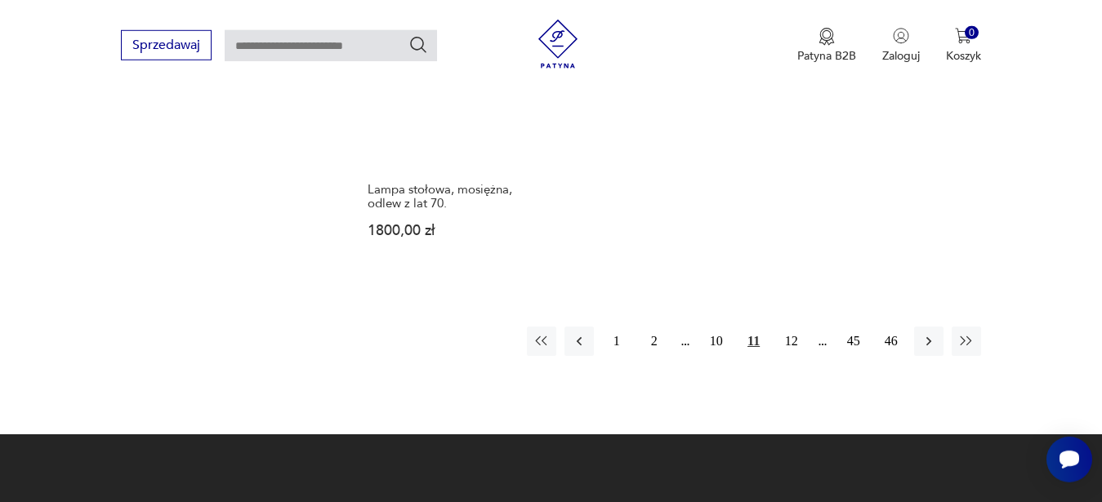
scroll to position [2416, 0]
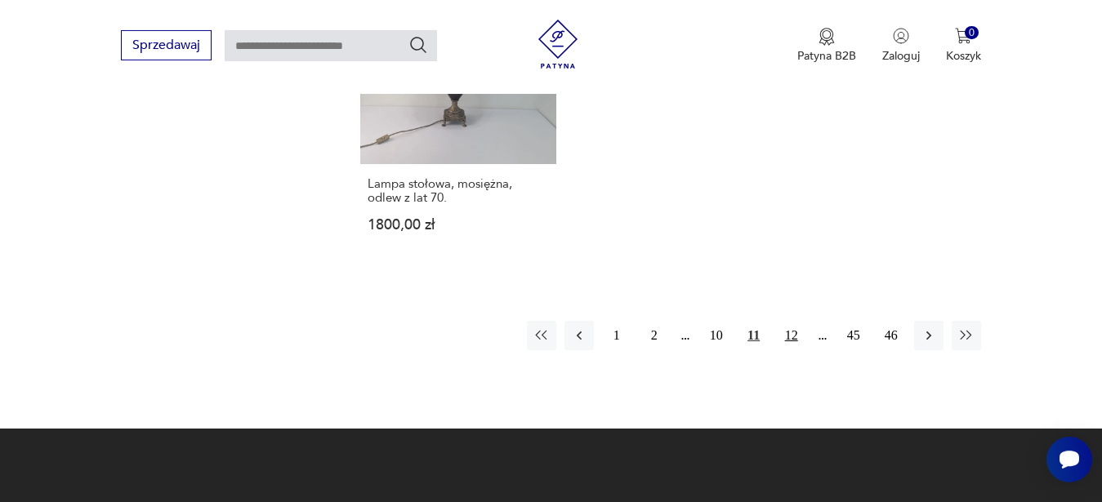
click at [790, 321] on button "12" at bounding box center [791, 335] width 29 height 29
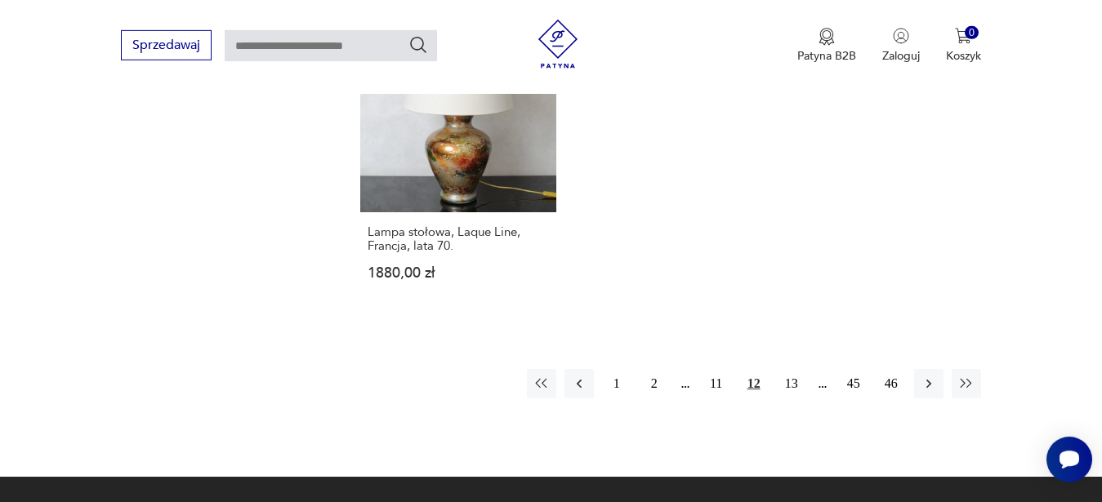
scroll to position [2518, 0]
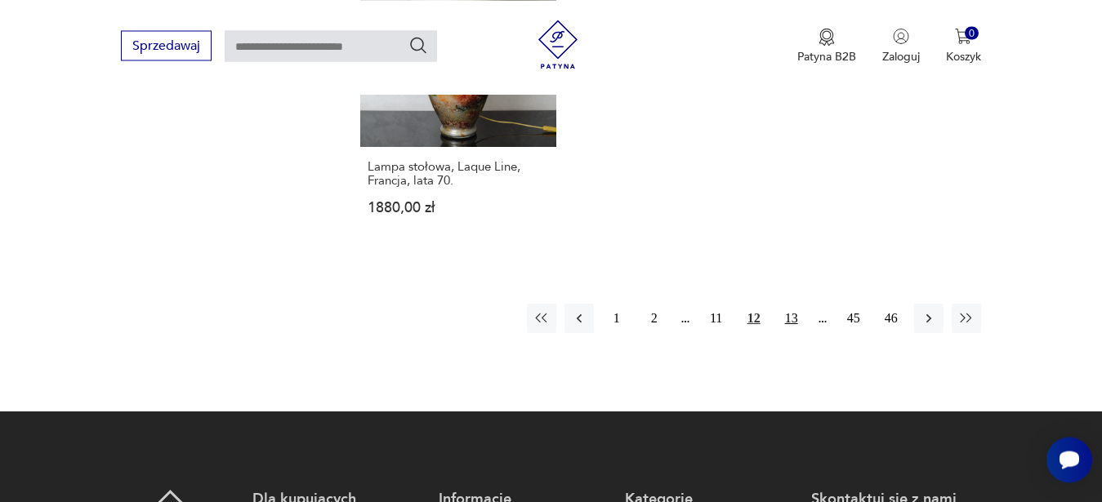
click at [788, 304] on button "13" at bounding box center [791, 318] width 29 height 29
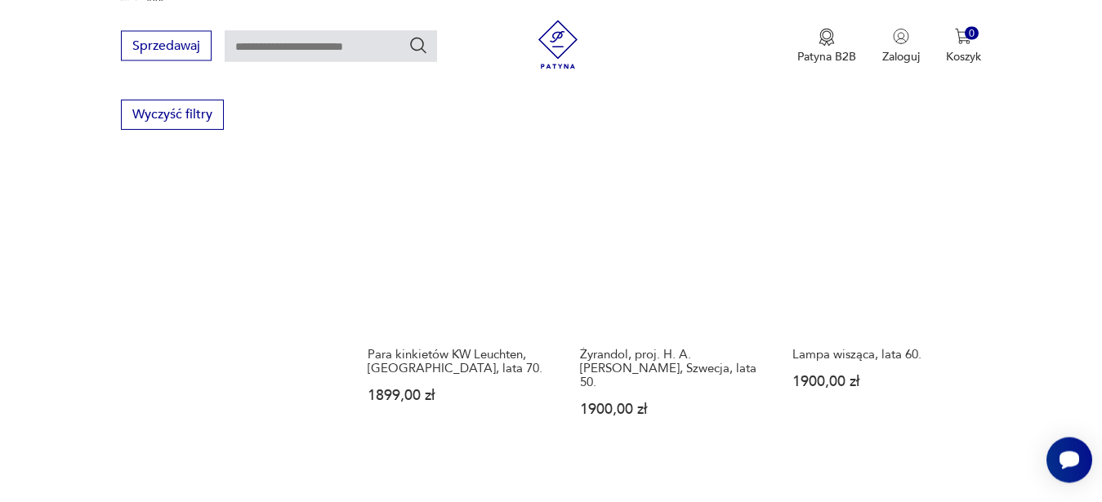
scroll to position [2337, 0]
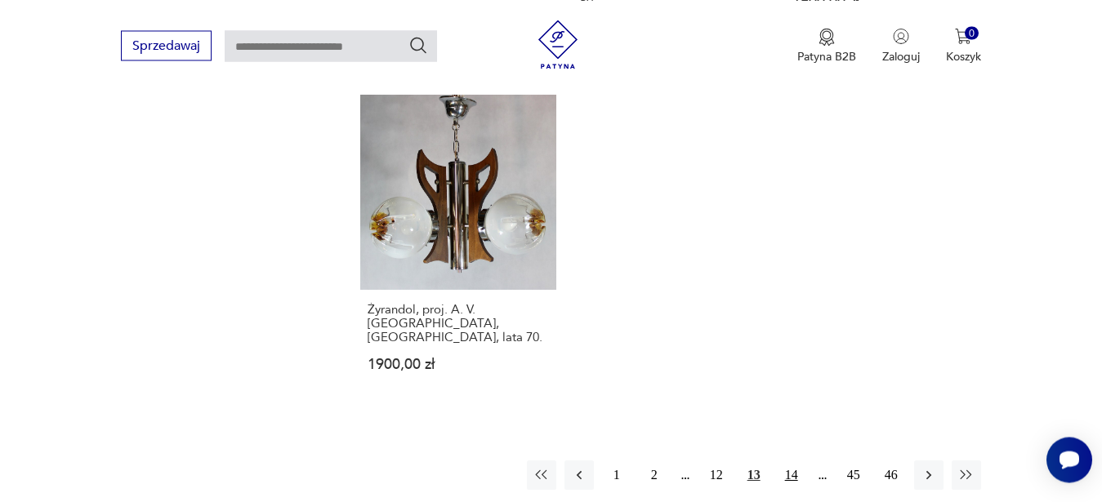
click at [792, 461] on button "14" at bounding box center [791, 475] width 29 height 29
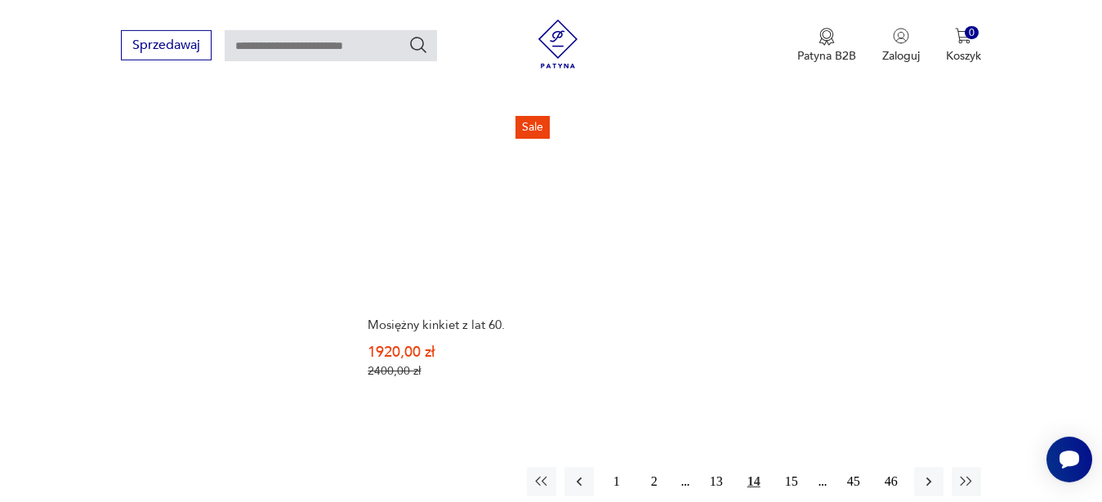
scroll to position [2337, 0]
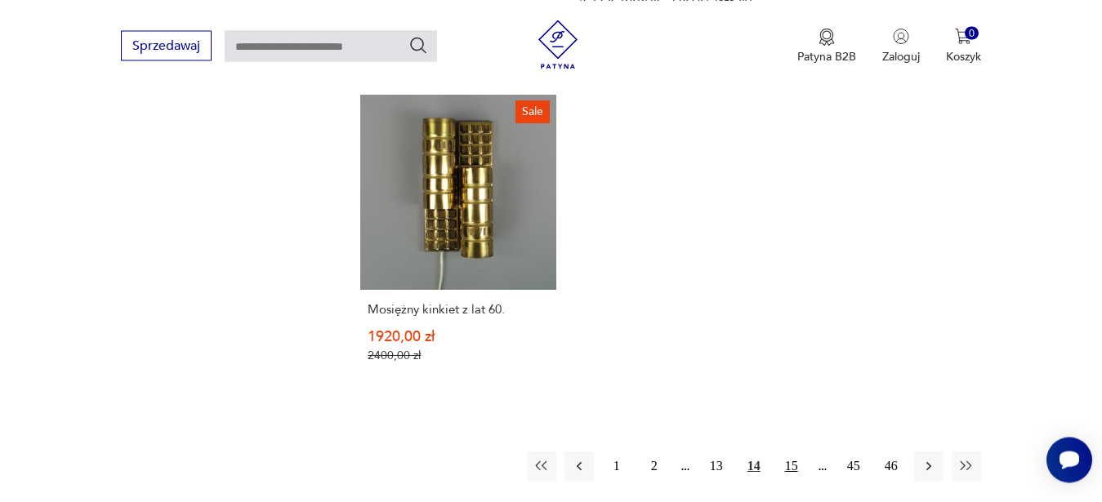
click at [787, 452] on button "15" at bounding box center [791, 466] width 29 height 29
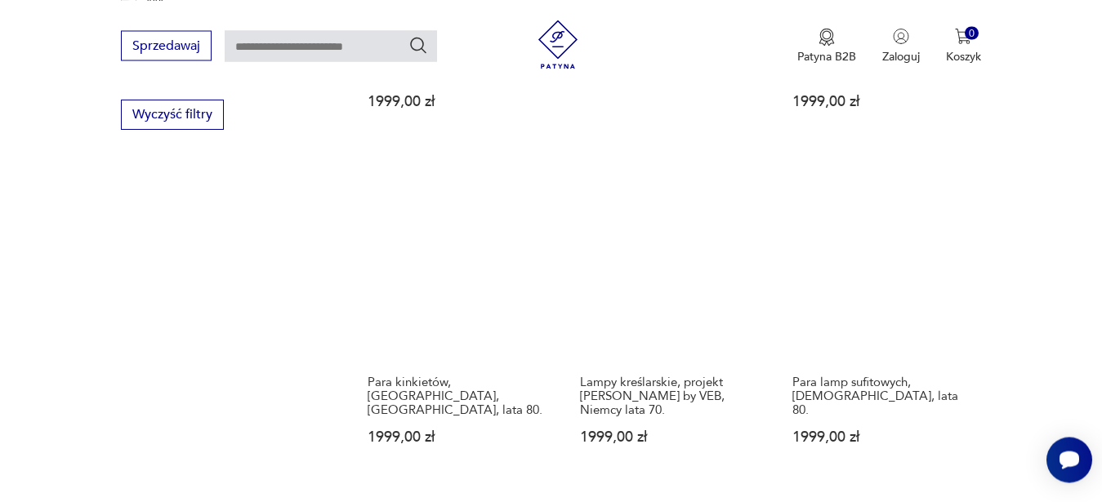
scroll to position [2337, 0]
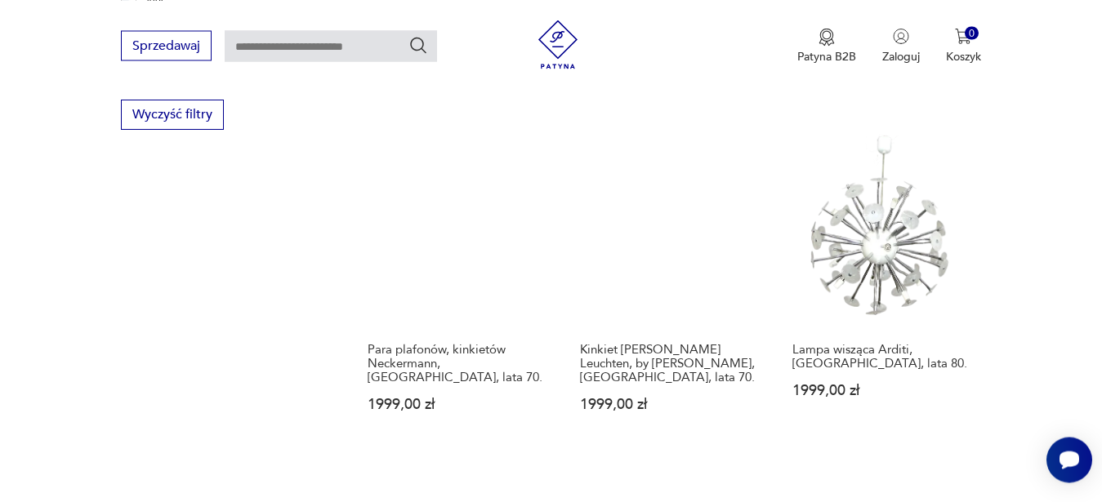
scroll to position [2337, 0]
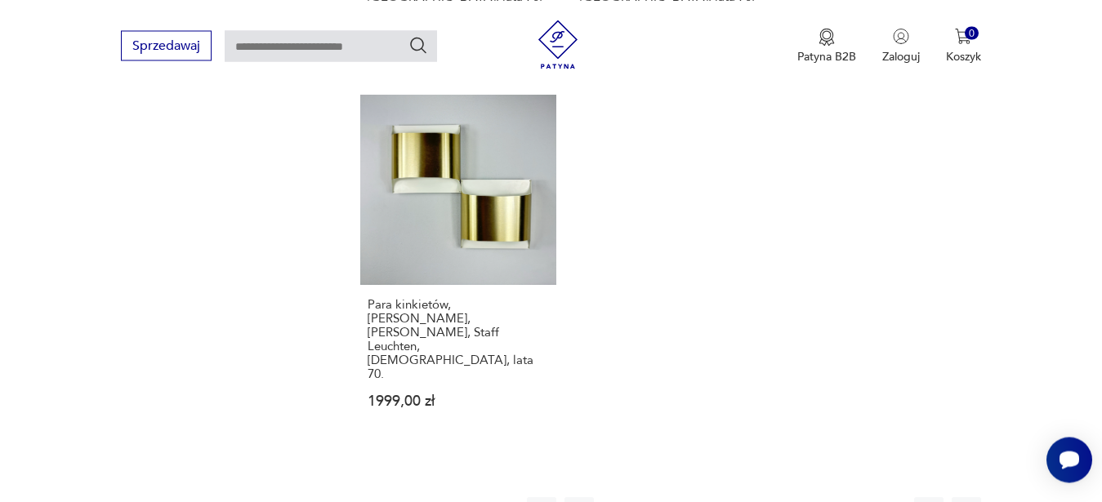
click at [795, 497] on button "17" at bounding box center [791, 511] width 29 height 29
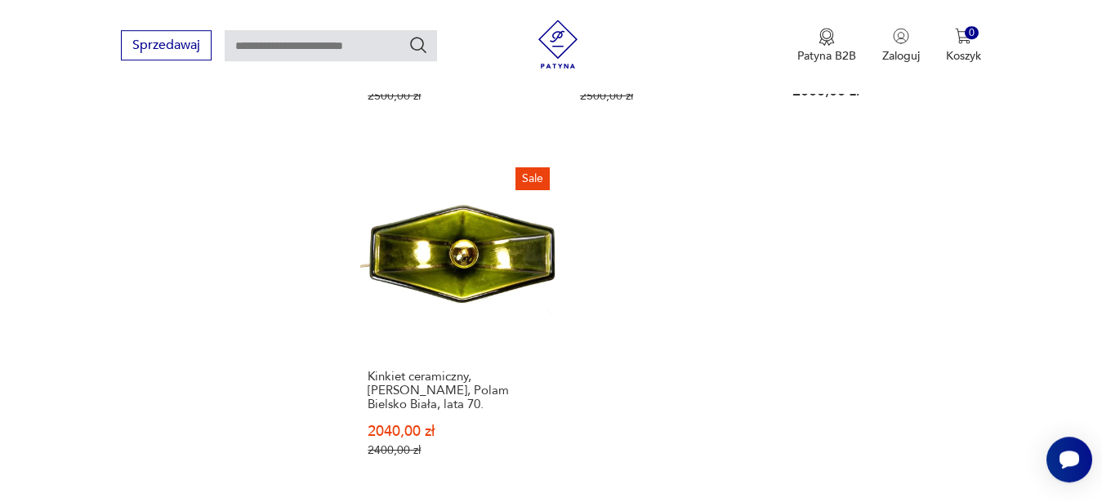
scroll to position [2337, 0]
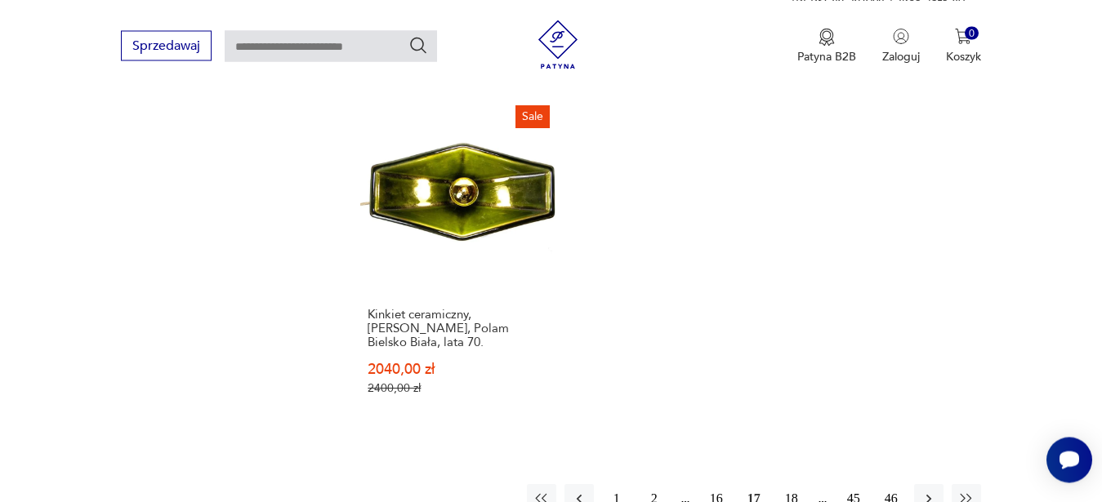
click at [793, 484] on button "18" at bounding box center [791, 498] width 29 height 29
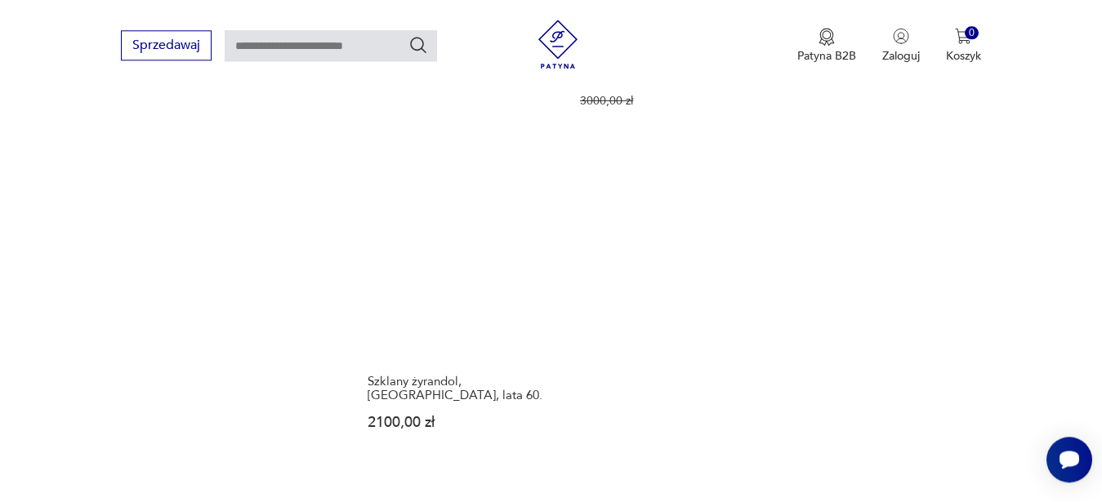
scroll to position [2337, 0]
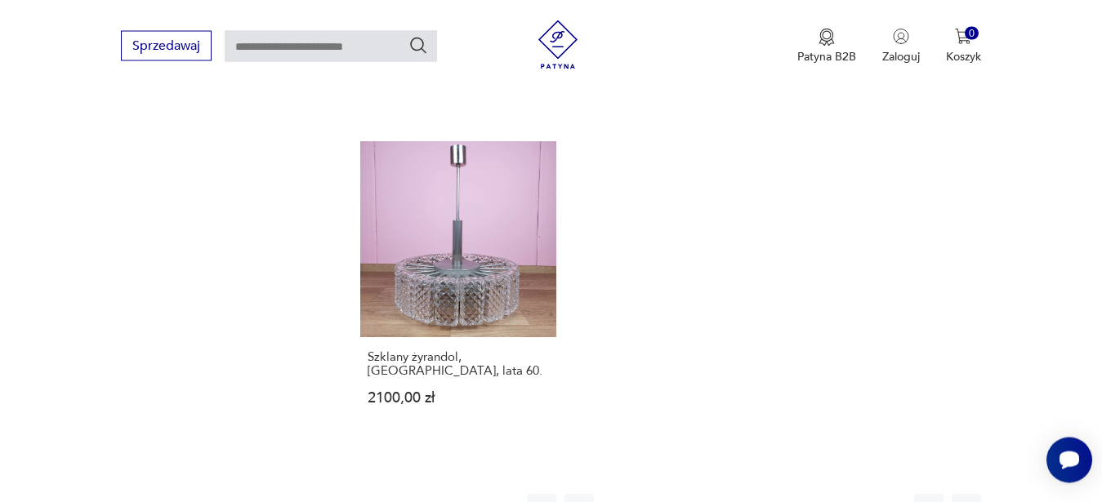
click at [793, 498] on button "19" at bounding box center [791, 508] width 29 height 29
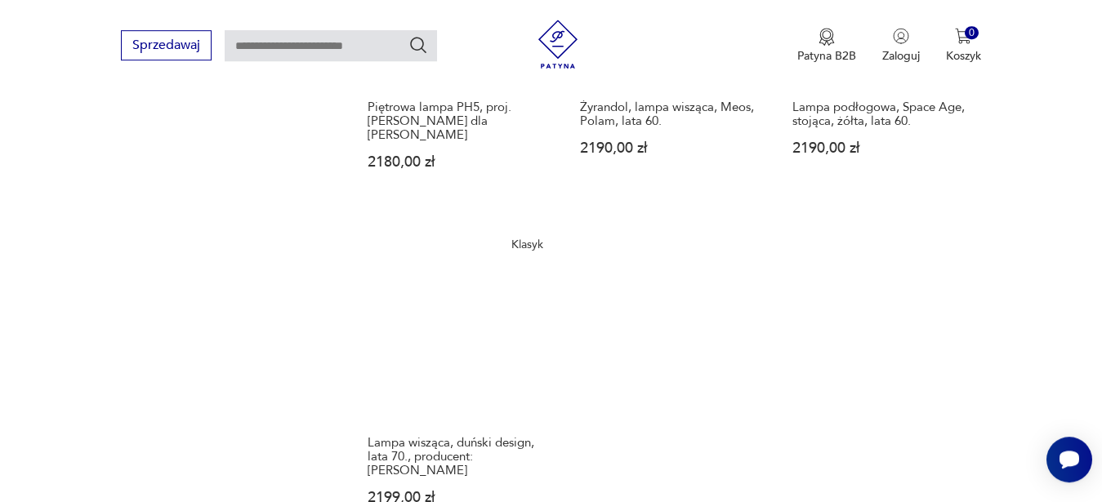
scroll to position [2337, 0]
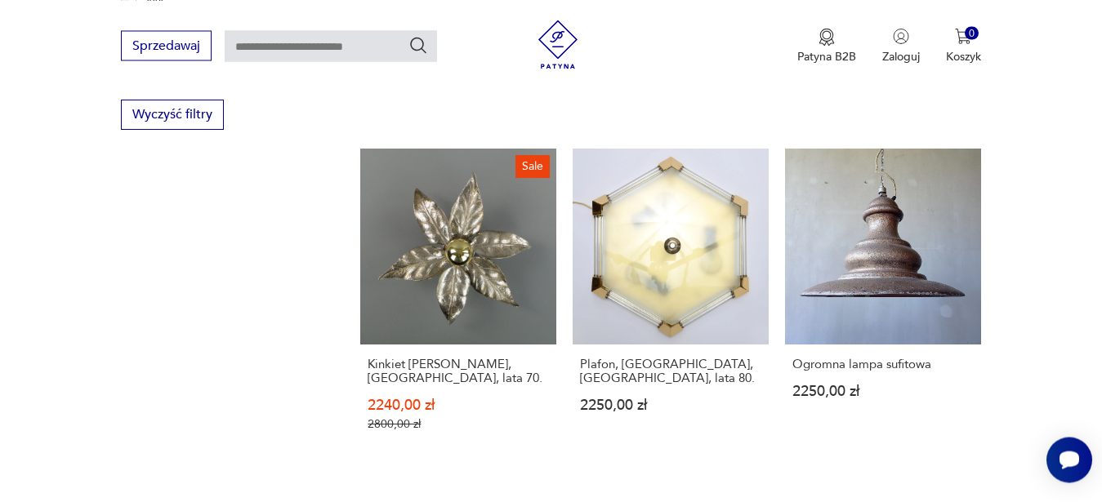
scroll to position [2337, 0]
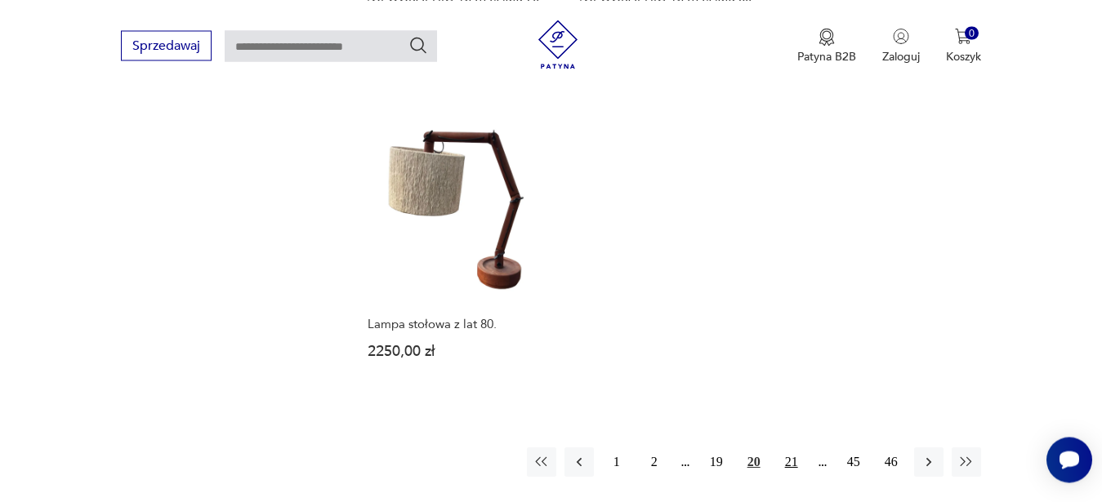
click at [795, 466] on button "21" at bounding box center [791, 461] width 29 height 29
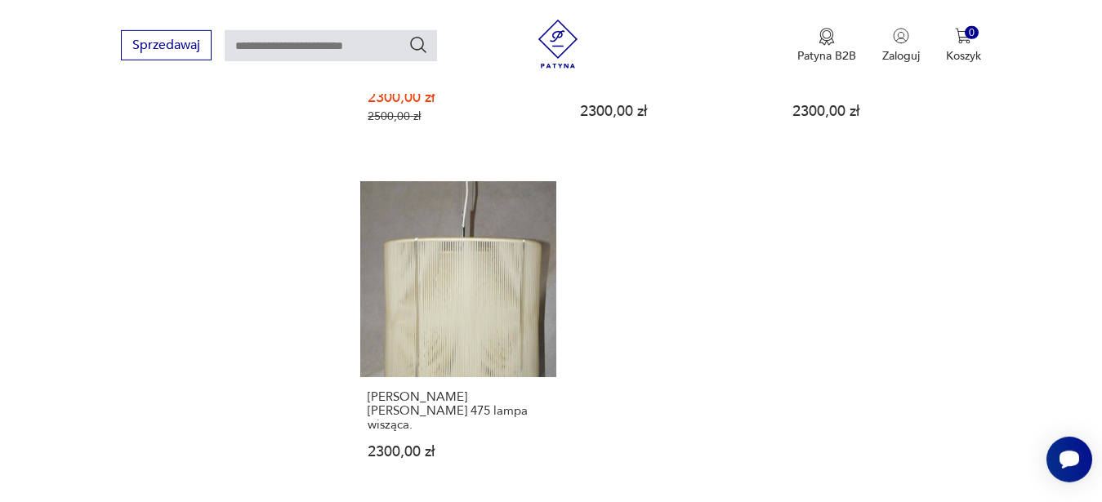
scroll to position [2337, 0]
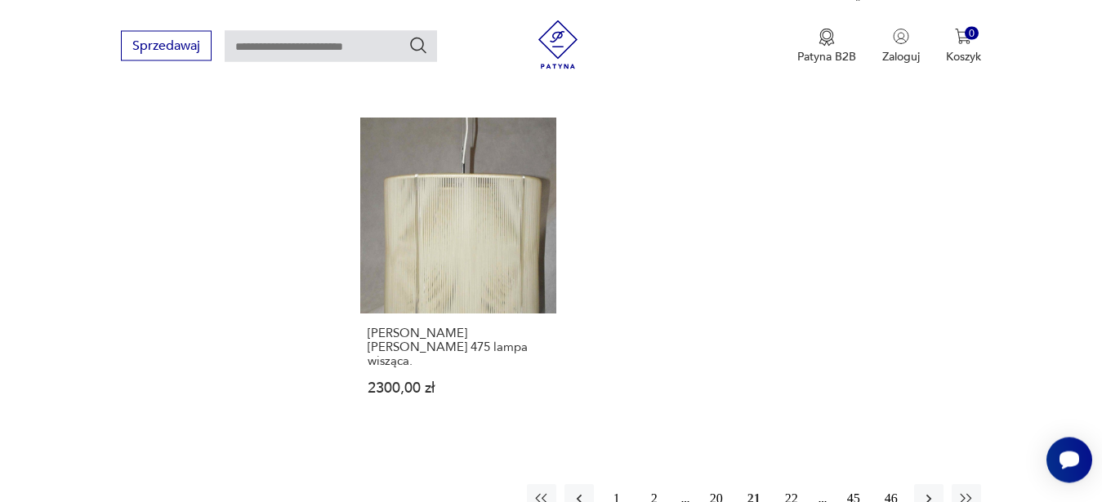
click at [794, 485] on button "22" at bounding box center [791, 498] width 29 height 29
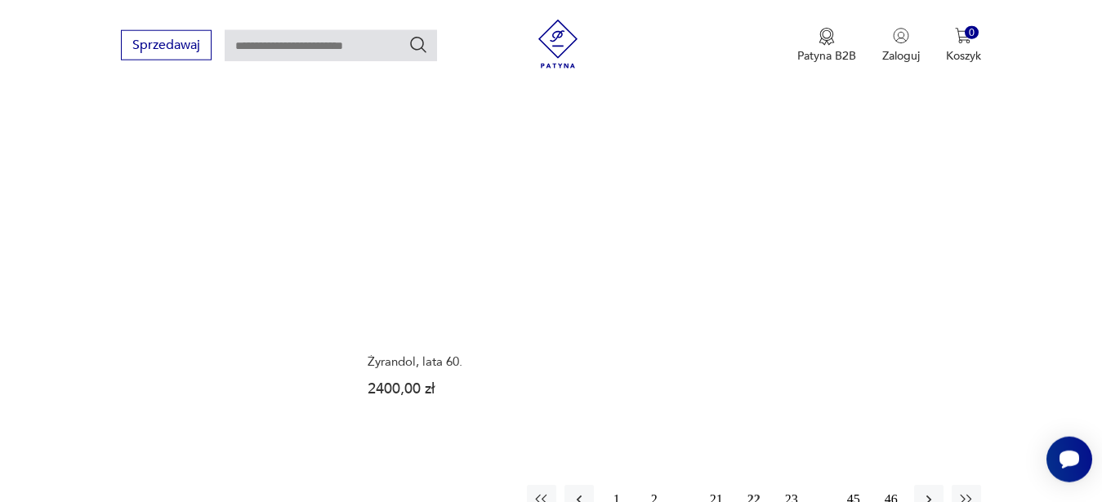
scroll to position [2337, 0]
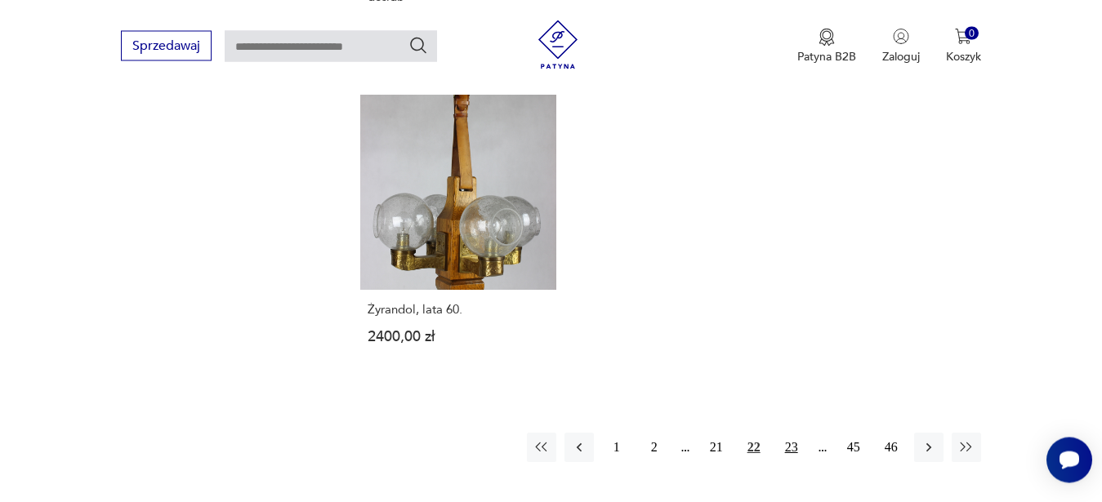
click at [787, 433] on button "23" at bounding box center [791, 447] width 29 height 29
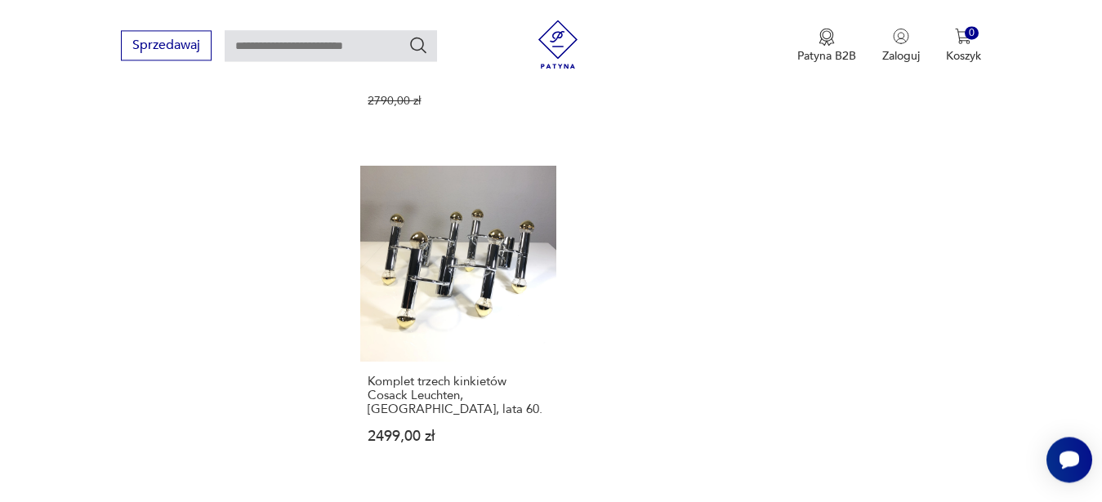
scroll to position [2337, 0]
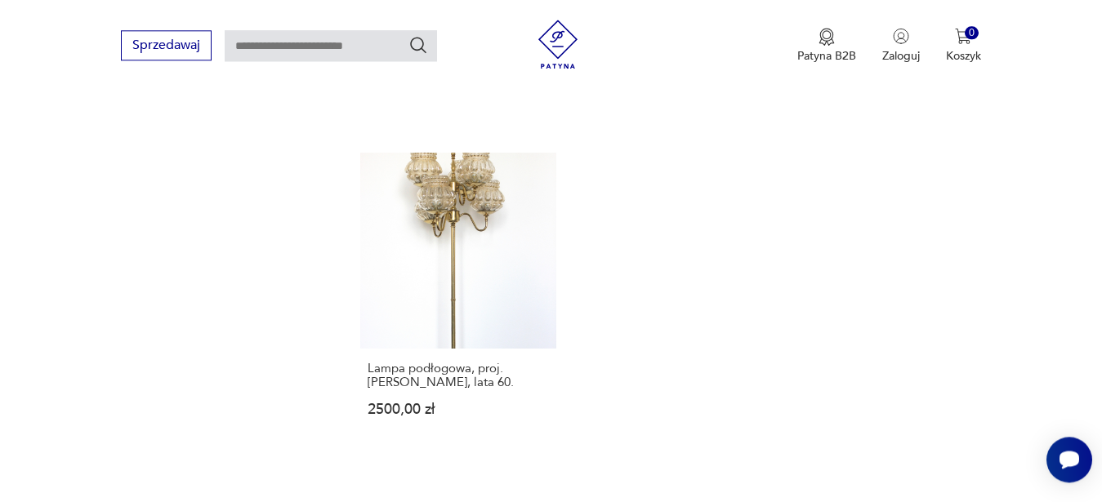
scroll to position [2337, 0]
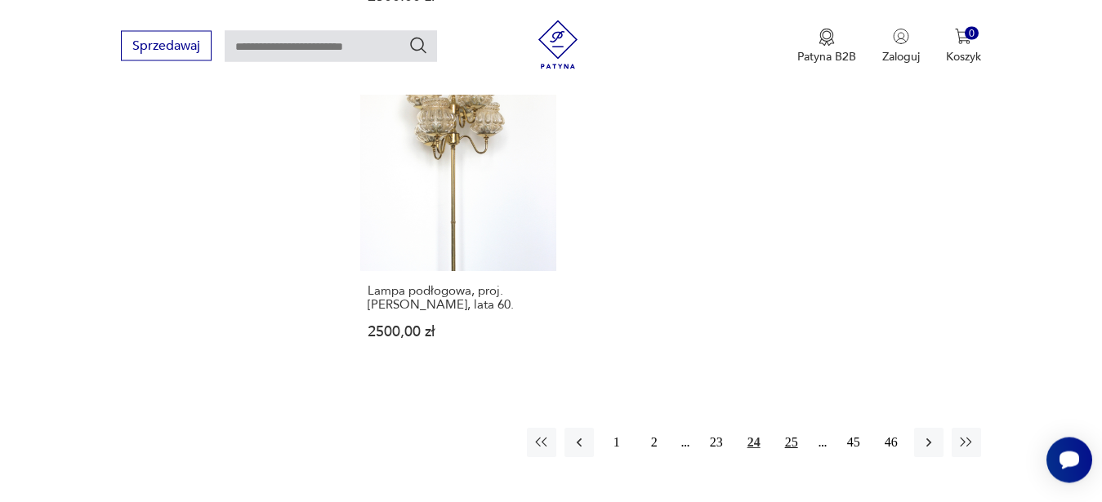
click at [799, 428] on button "25" at bounding box center [791, 442] width 29 height 29
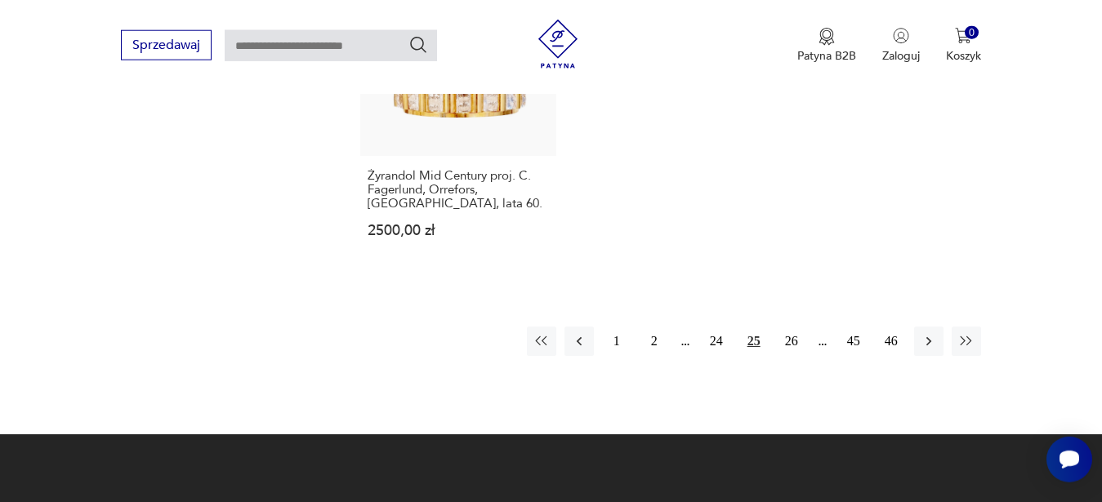
scroll to position [2483, 0]
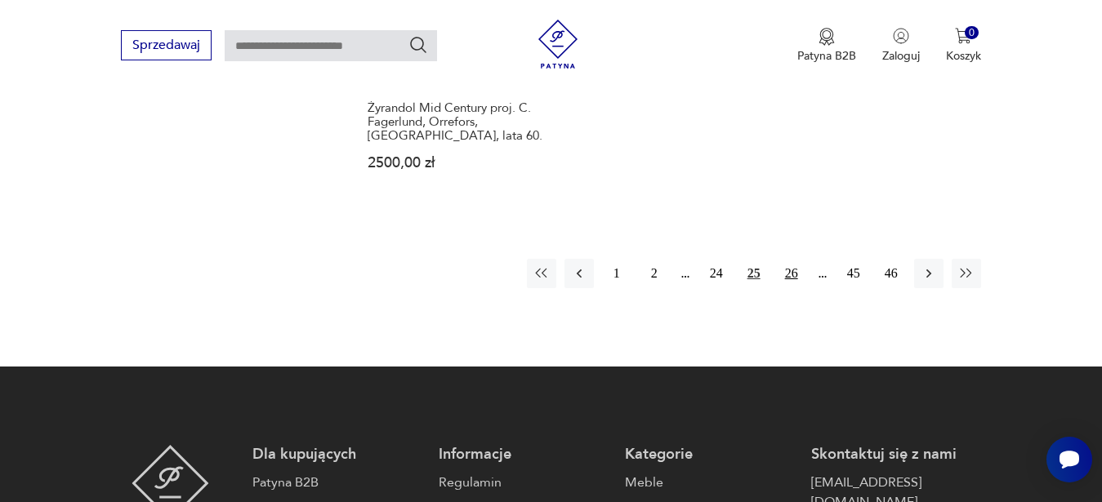
click at [795, 262] on button "26" at bounding box center [791, 273] width 29 height 29
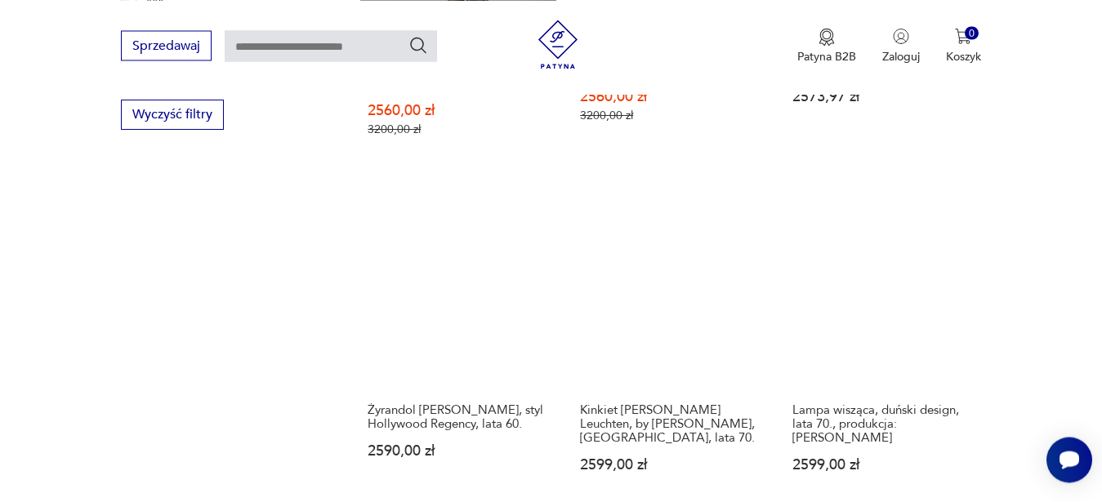
scroll to position [2337, 0]
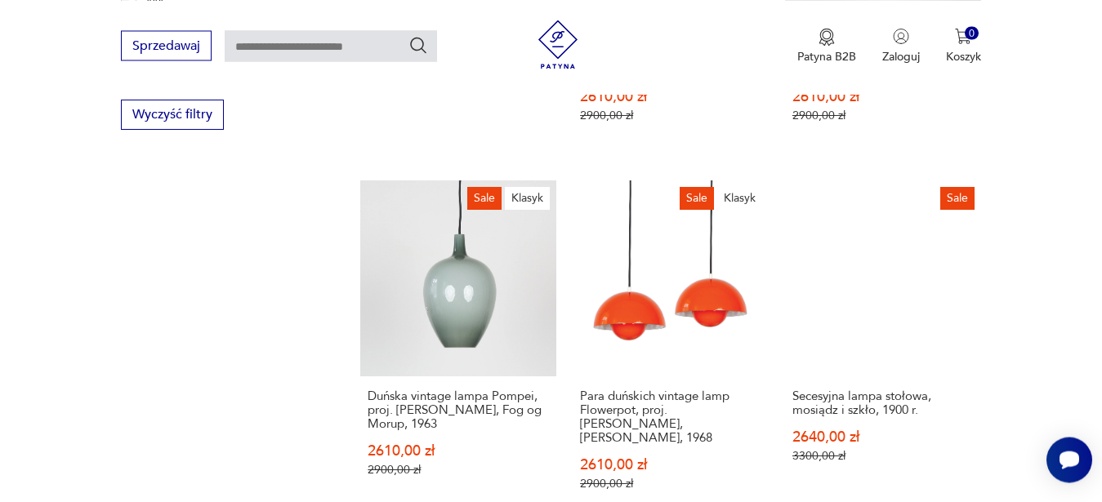
scroll to position [2337, 0]
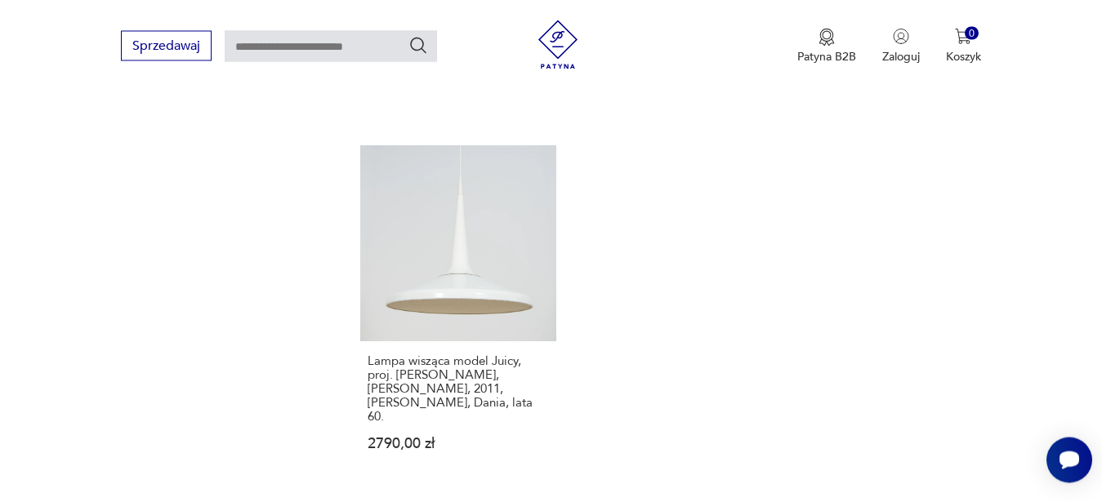
scroll to position [2718, 0]
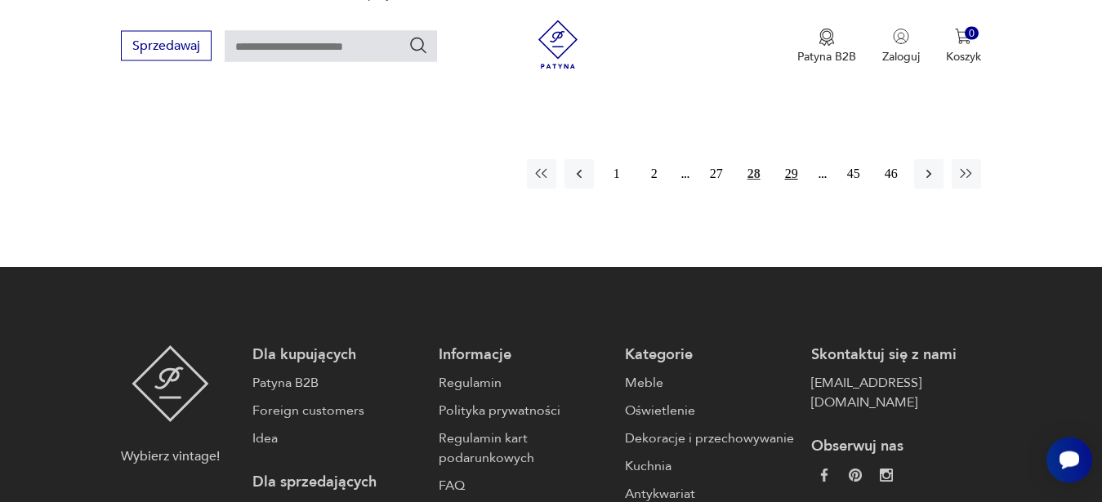
click at [787, 159] on button "29" at bounding box center [791, 173] width 29 height 29
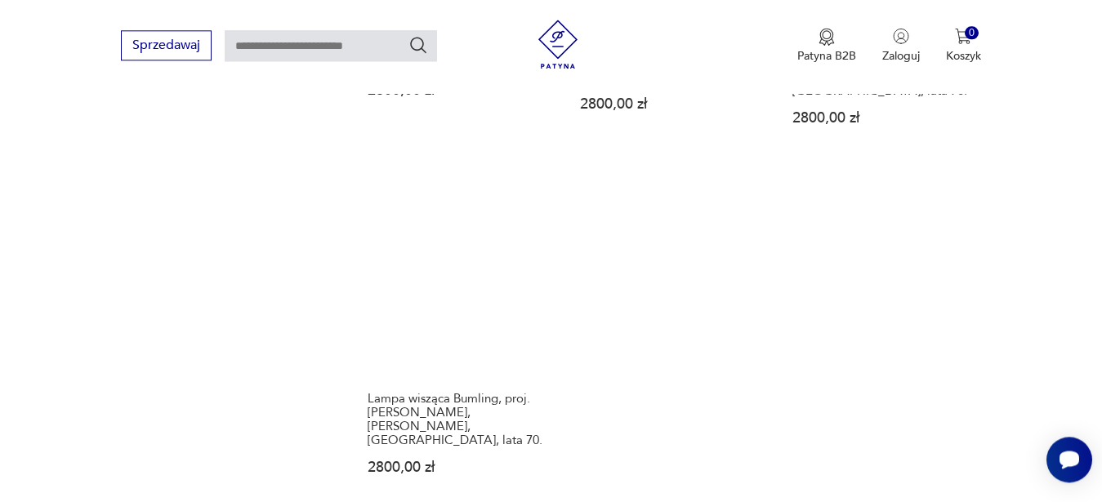
scroll to position [2337, 0]
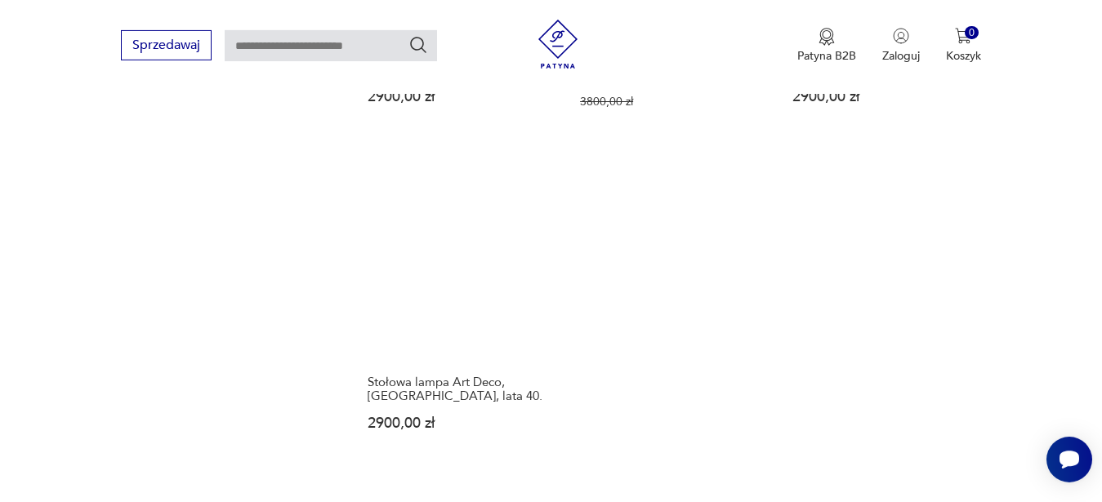
scroll to position [2337, 0]
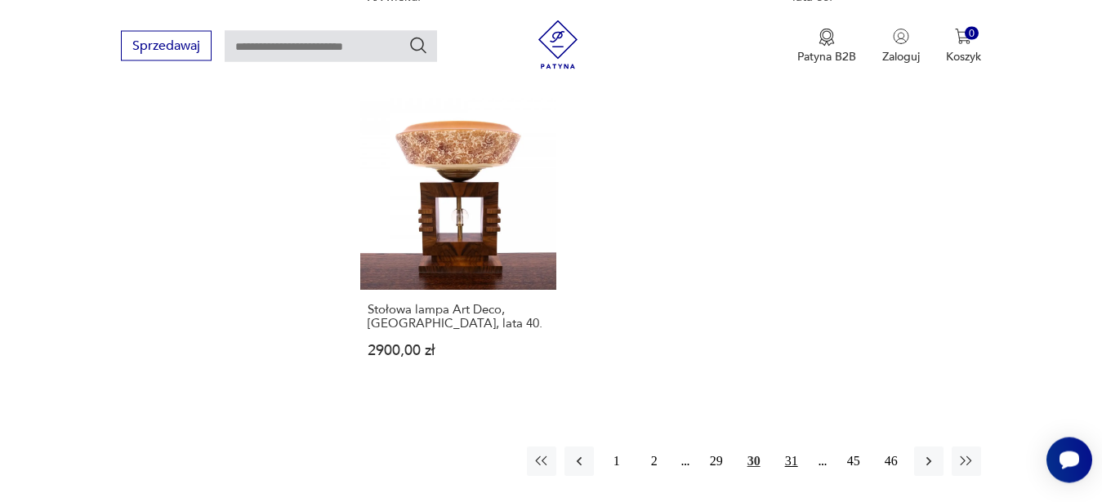
click at [785, 447] on button "31" at bounding box center [791, 461] width 29 height 29
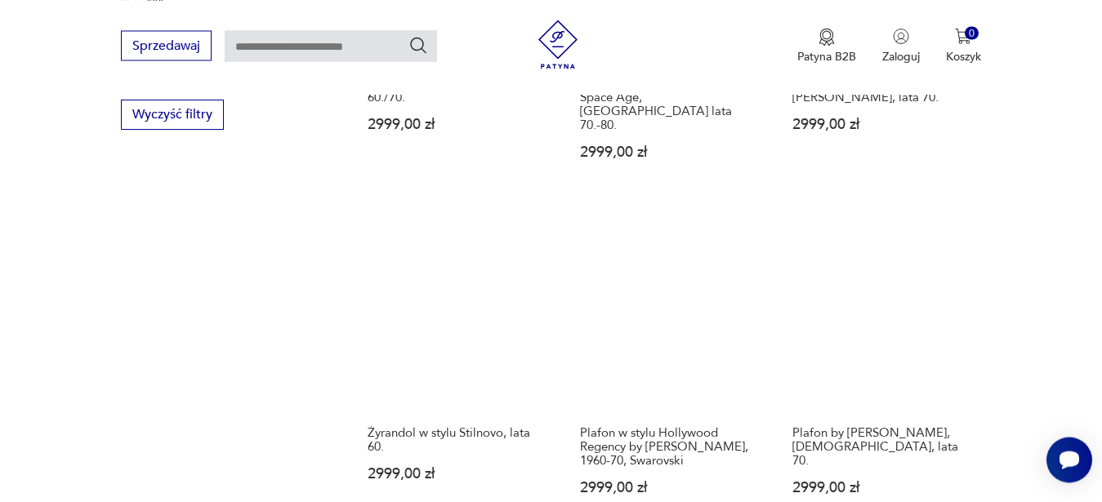
scroll to position [2337, 0]
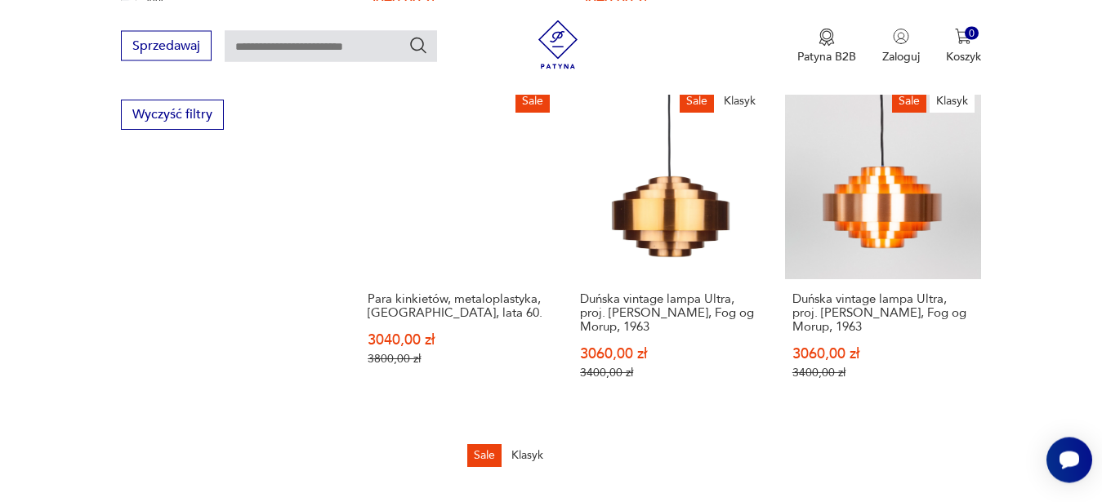
scroll to position [2337, 0]
